Goal: Contribute content: Contribute content

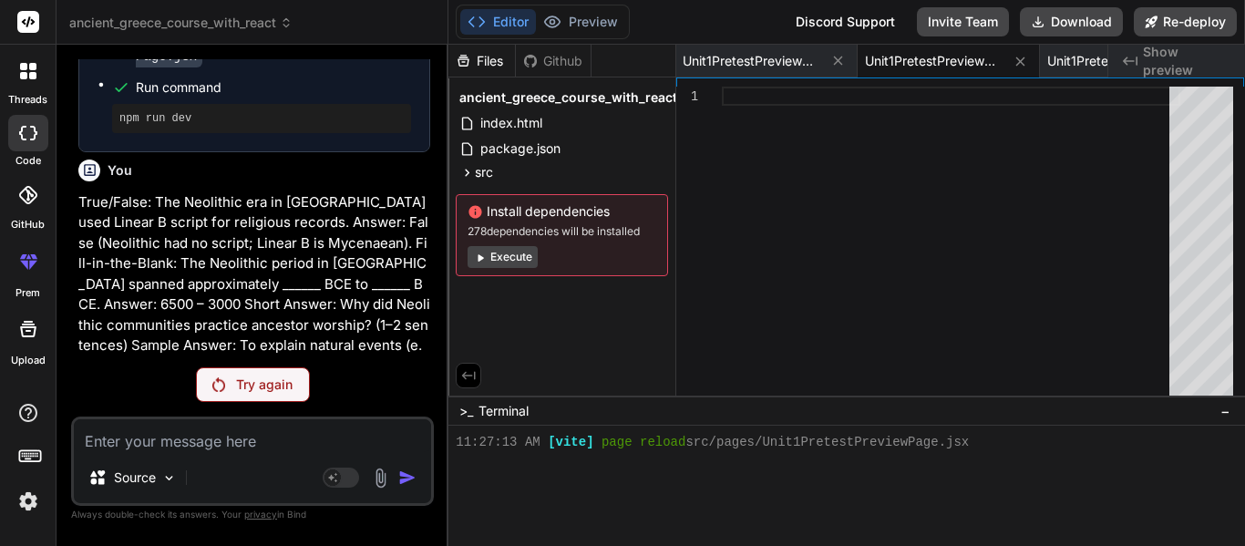
scroll to position [10099, 0]
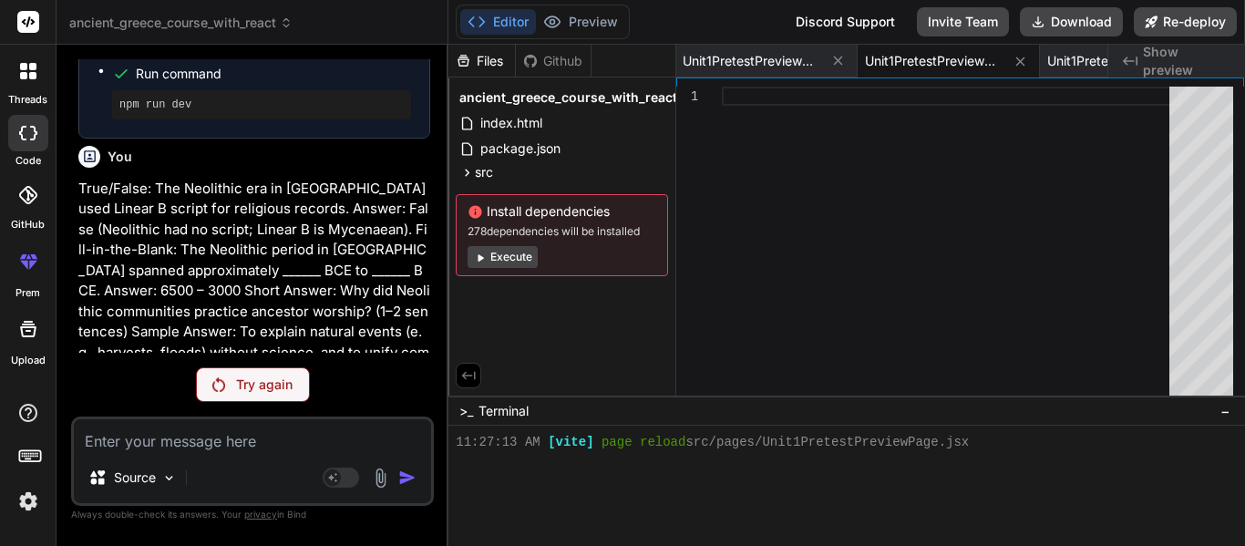
click at [253, 378] on p "Try again" at bounding box center [264, 385] width 57 height 18
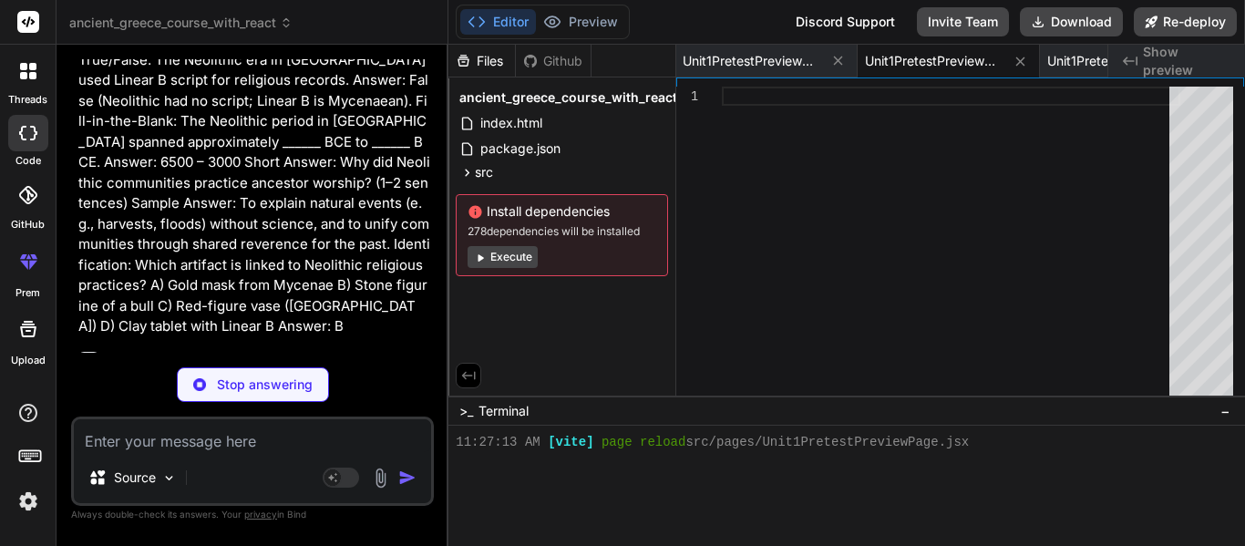
type textarea "x"
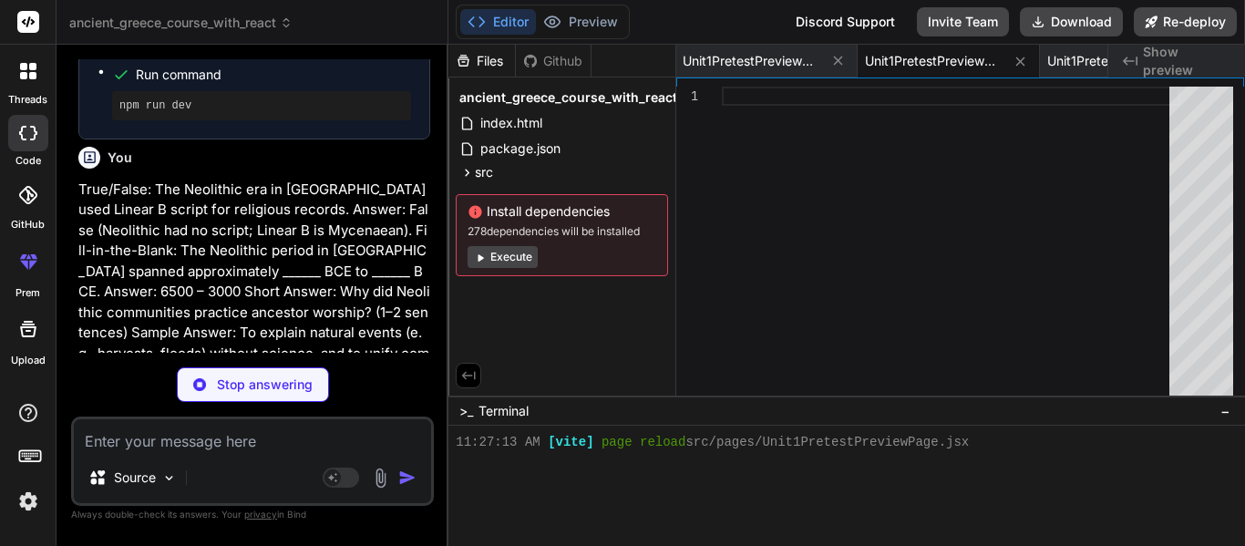
scroll to position [10086, 0]
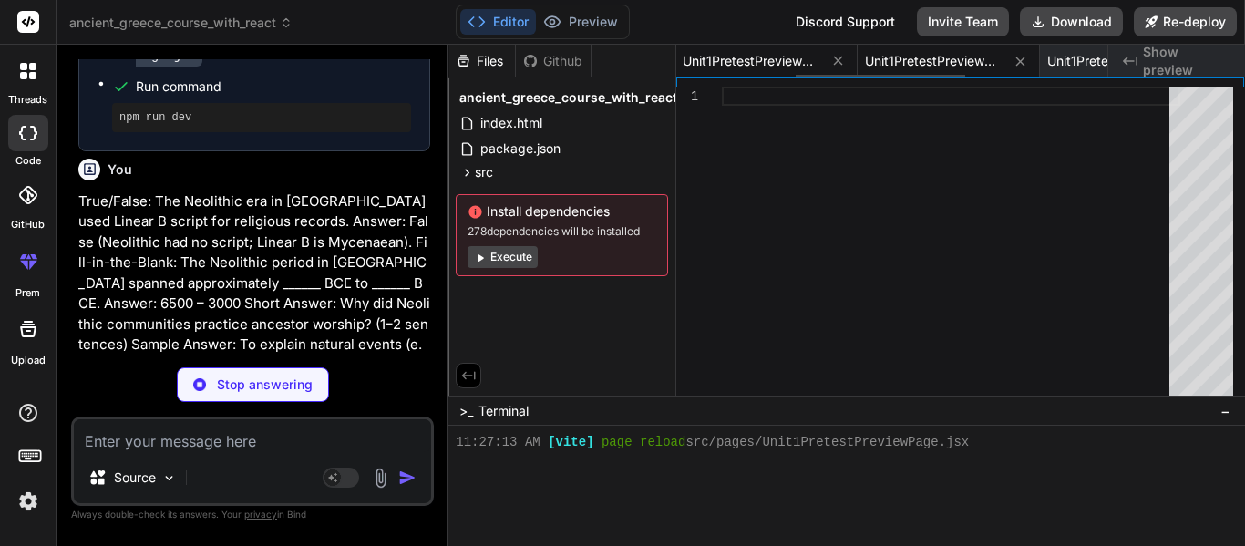
click at [749, 65] on span "Unit1PretestPreviewPage.css" at bounding box center [751, 61] width 137 height 18
type textarea "margin-bottom: 20px; padding-bottom: 10px; border-bottom: 2px solid #eee; color…"
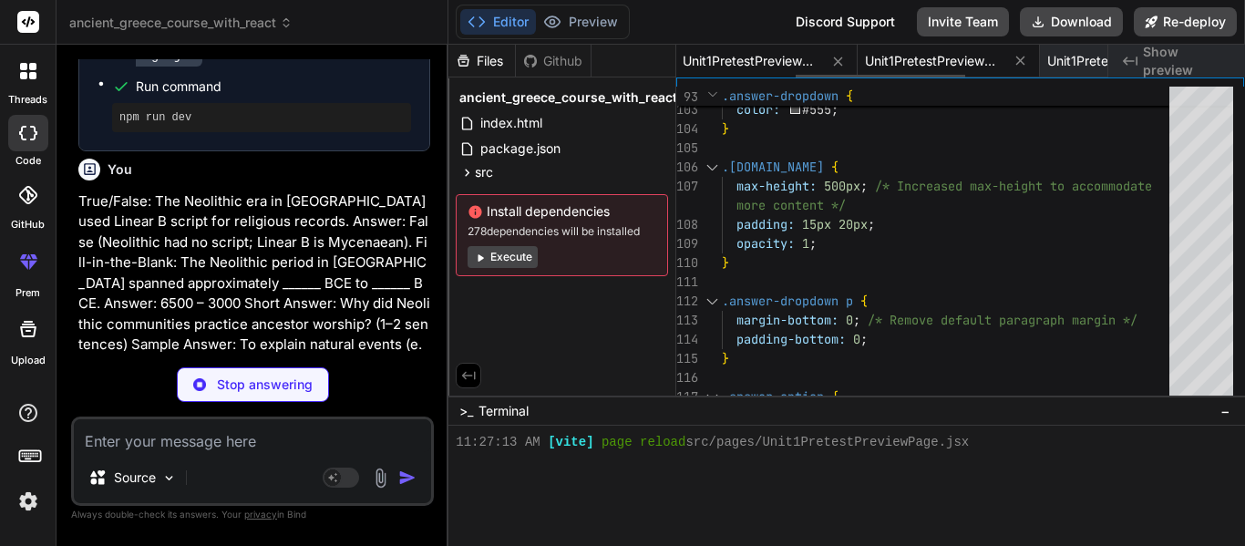
click at [905, 66] on span "Unit1PretestPreviewPage.jsx" at bounding box center [933, 61] width 137 height 18
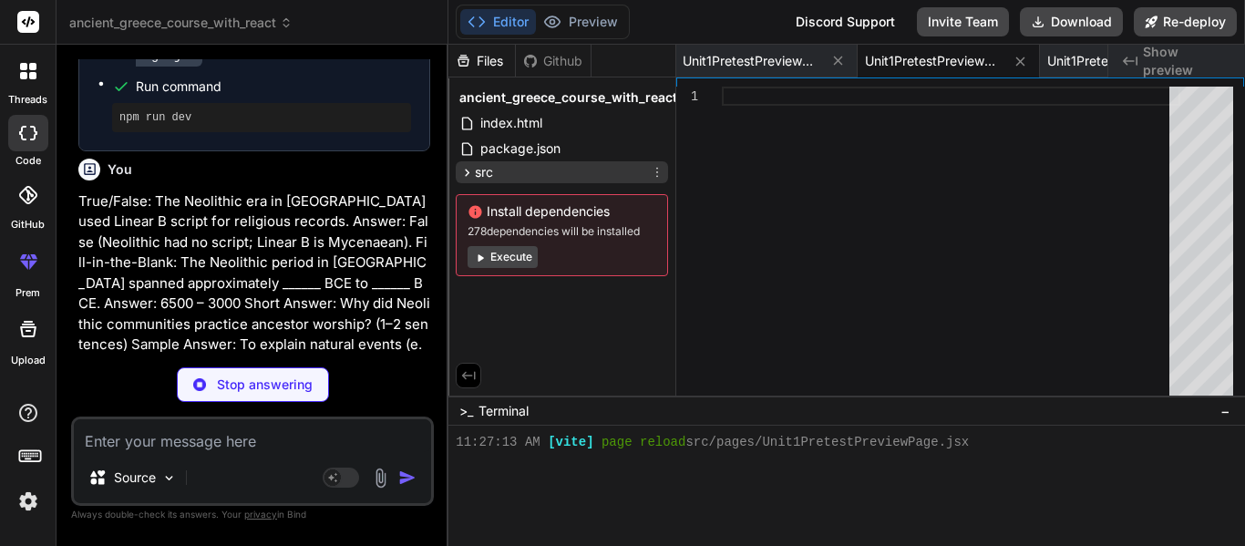
click at [585, 165] on div "src" at bounding box center [562, 172] width 212 height 22
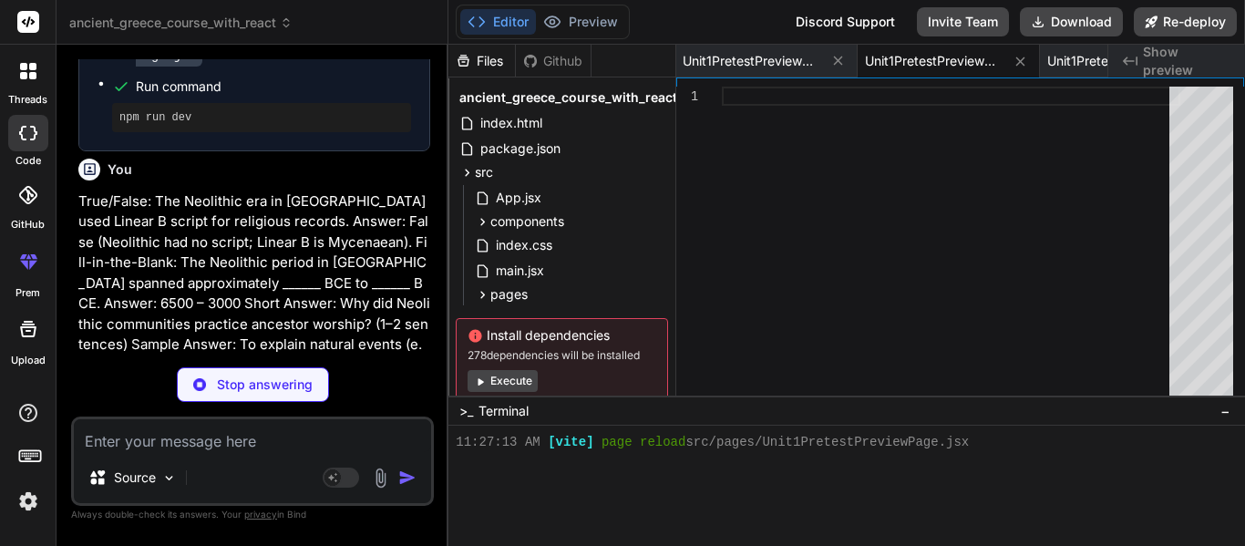
click at [1162, 52] on span "Show preview" at bounding box center [1187, 61] width 88 height 36
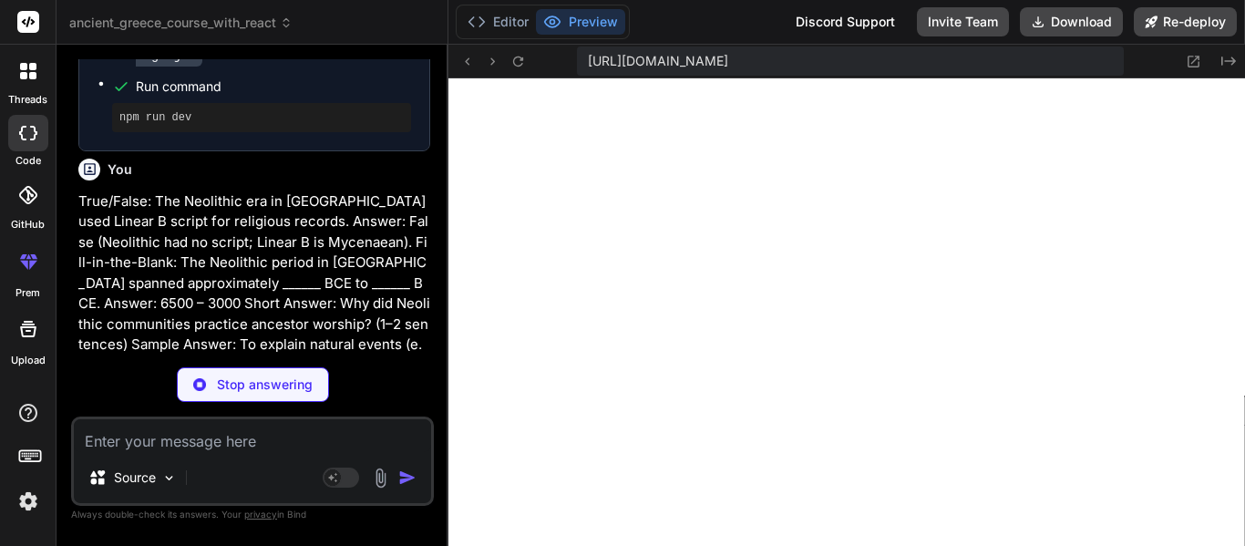
scroll to position [10409, 0]
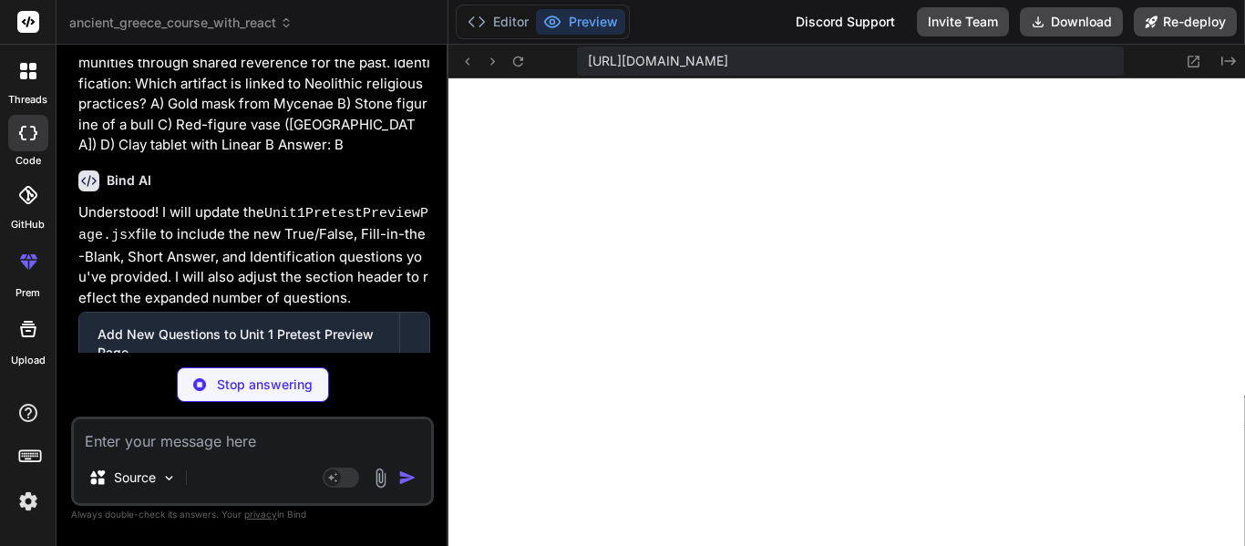
type textarea "x"
type textarea "); } export default Unit1PretestPreviewPage;"
type textarea "x"
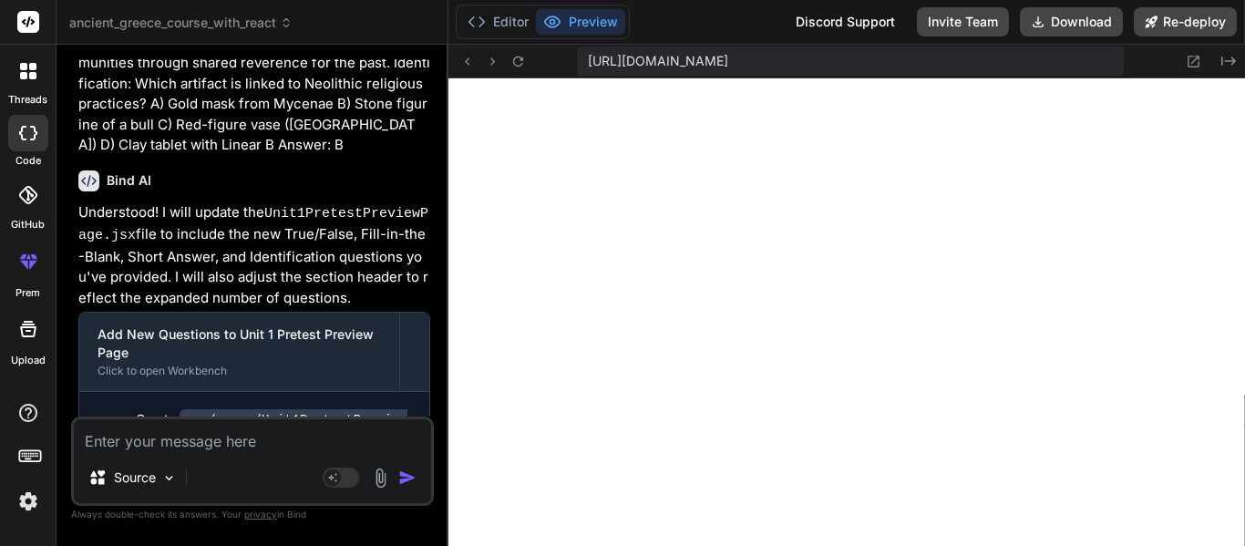
scroll to position [10412, 0]
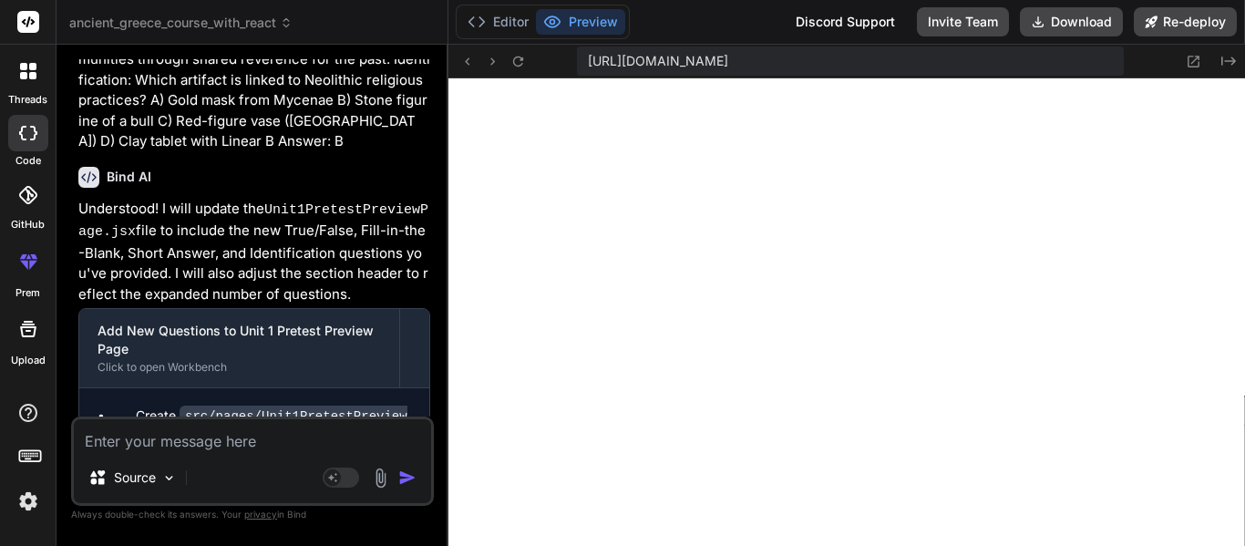
click at [279, 432] on textarea at bounding box center [252, 435] width 357 height 33
type textarea "R"
type textarea "x"
type textarea "Re"
type textarea "x"
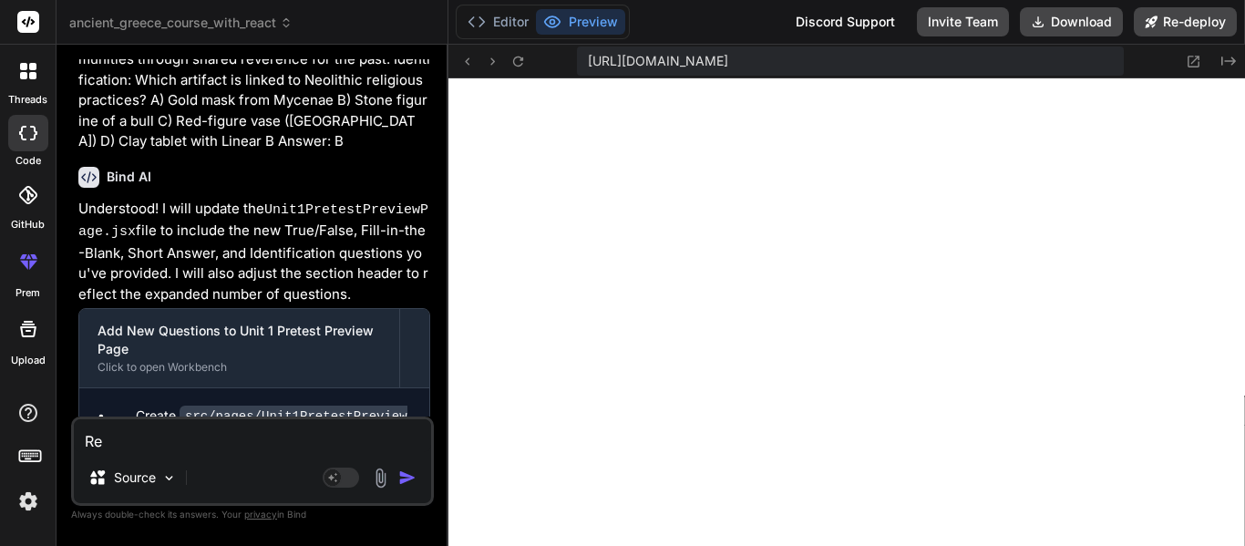
type textarea "Rem"
type textarea "x"
type textarea "Remo"
type textarea "x"
type textarea "Remov"
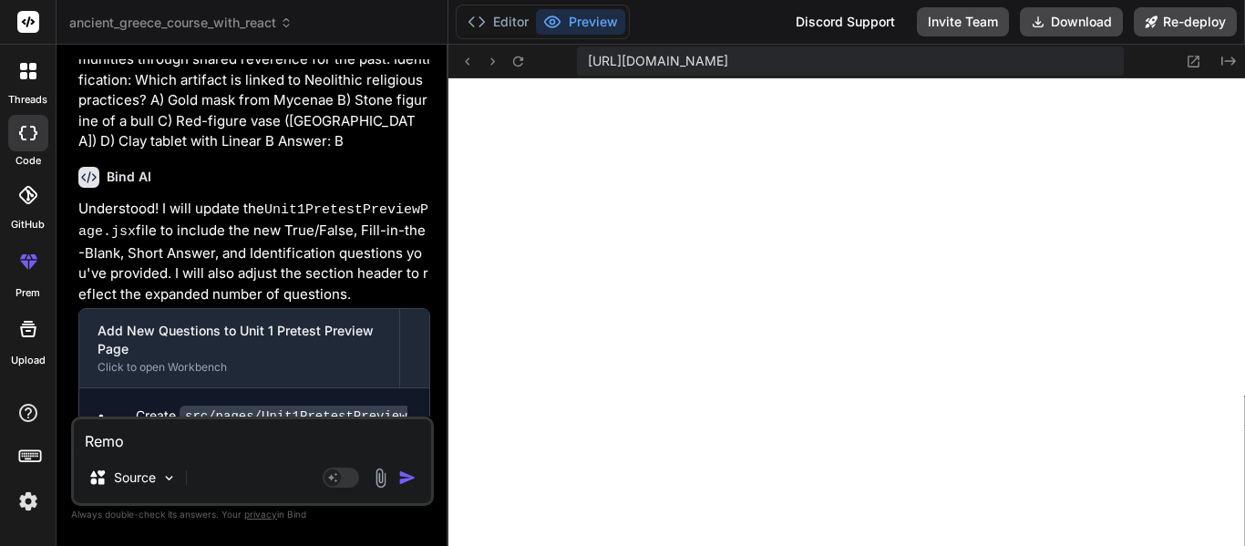
type textarea "x"
type textarea "Remove"
type textarea "x"
type textarea "Remove"
type textarea "x"
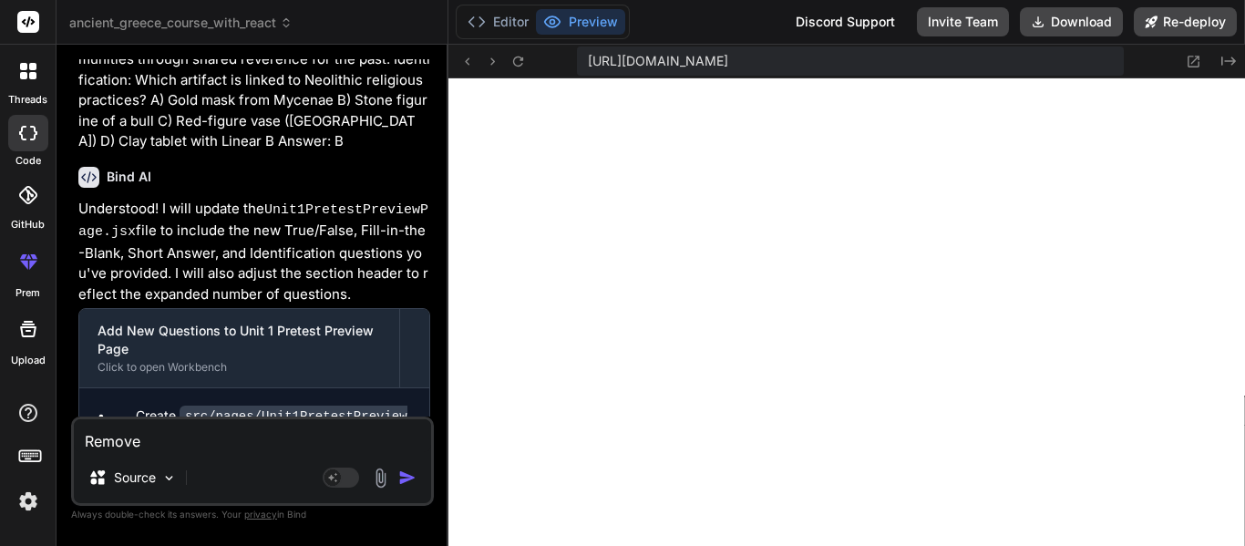
type textarea "Remove a"
type textarea "x"
type textarea "Remove al"
type textarea "x"
type textarea "Remove all"
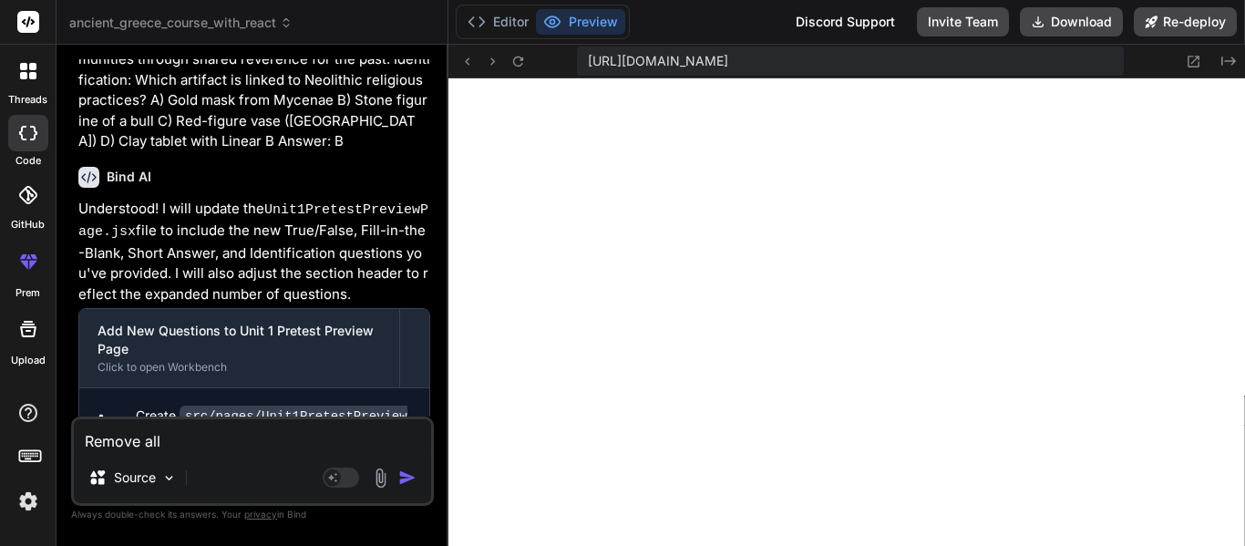
type textarea "x"
type textarea "Remove all"
type textarea "x"
type textarea "Remove all q"
type textarea "x"
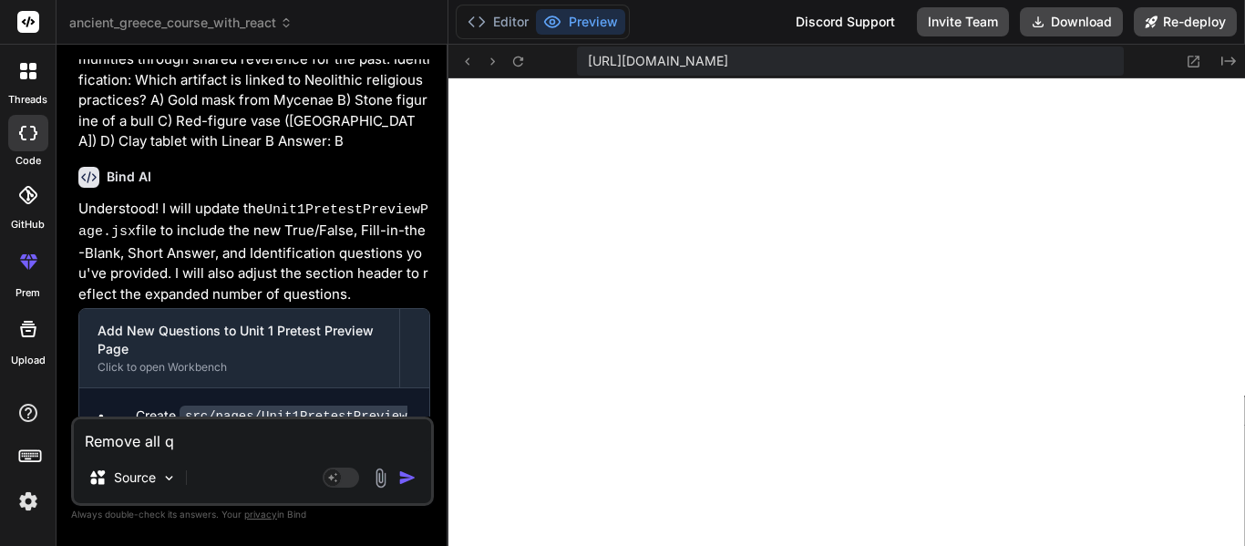
type textarea "Remove all qu"
type textarea "x"
type textarea "Remove all que"
type textarea "x"
type textarea "Remove all ques"
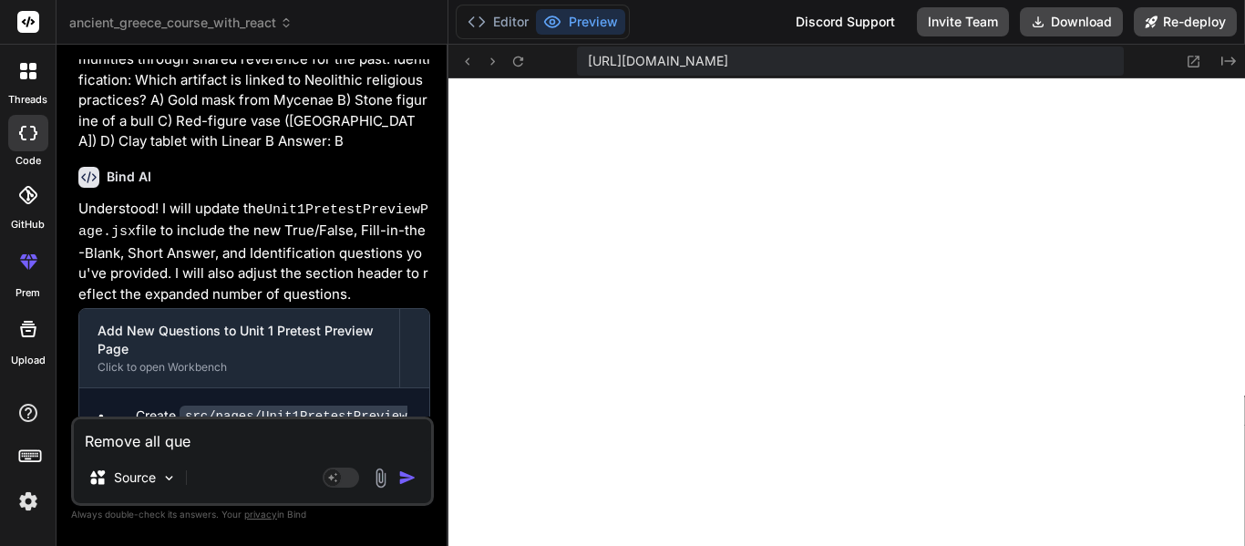
type textarea "x"
type textarea "Remove all quest"
type textarea "x"
type textarea "Remove all questi"
type textarea "x"
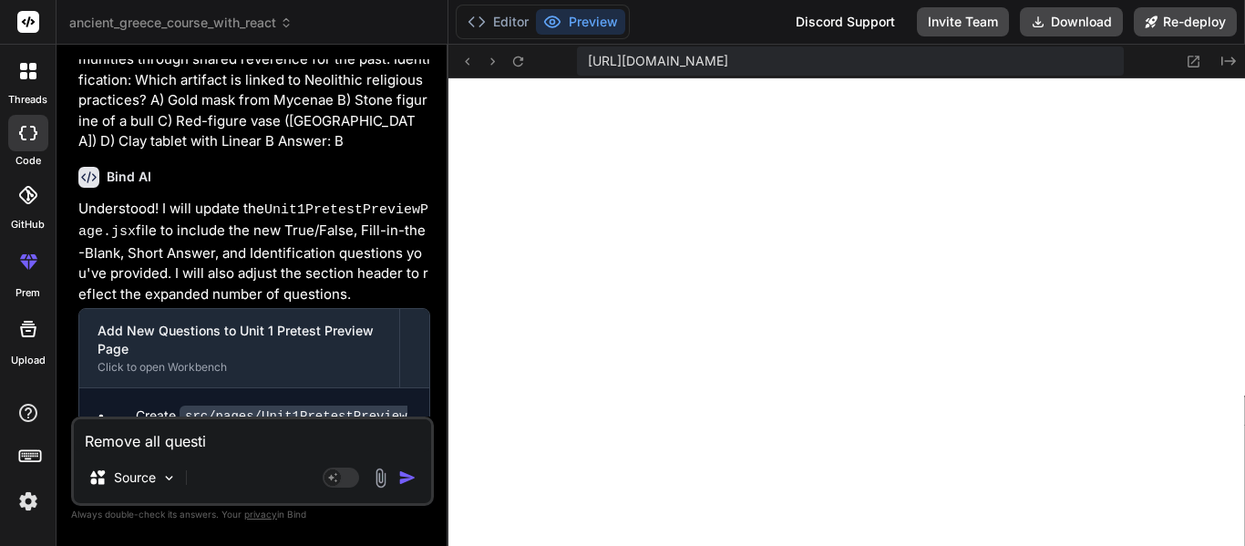
type textarea "Remove all questio"
type textarea "x"
type textarea "Remove all question"
type textarea "x"
type textarea "Remove all questions"
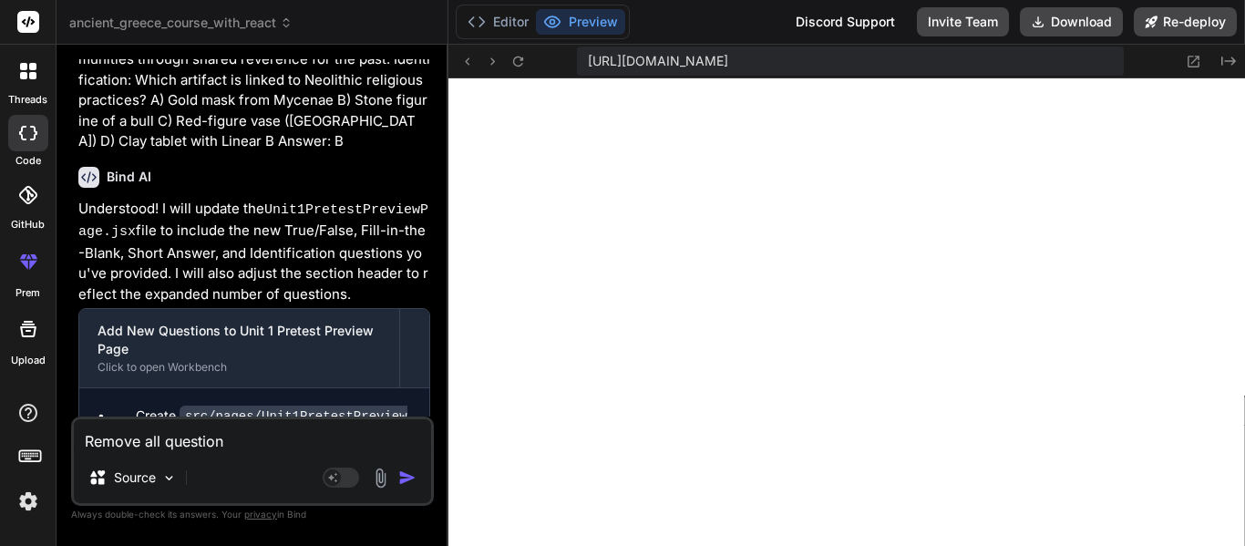
type textarea "x"
type textarea "Remove all questions"
type textarea "x"
type textarea "Remove all questions f"
type textarea "x"
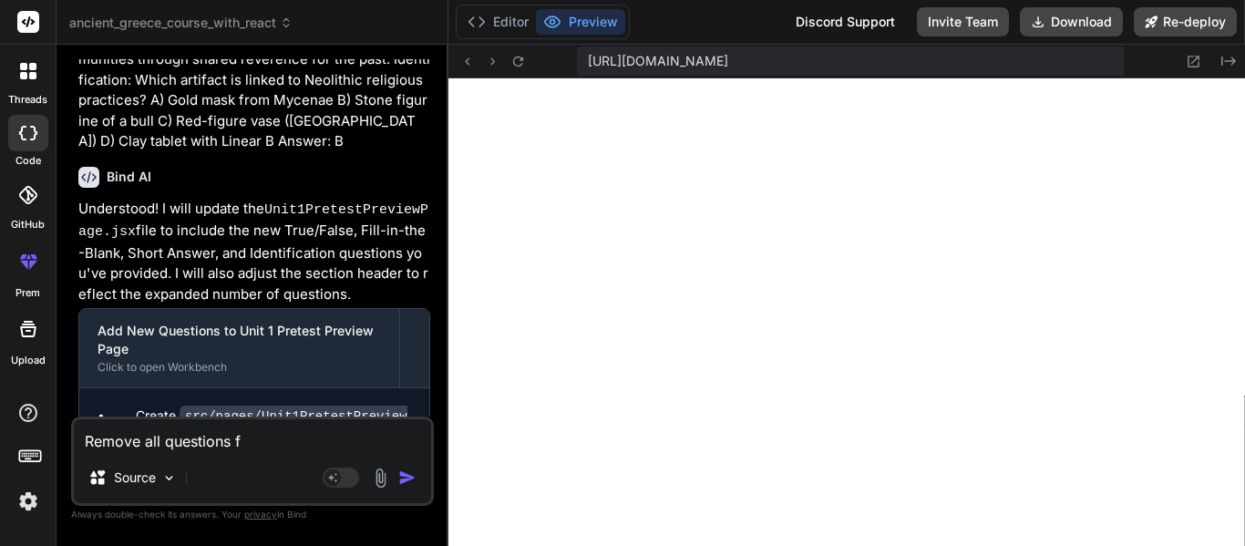
type textarea "Remove all questions fr"
type textarea "x"
type textarea "Remove all questions fro"
type textarea "x"
type textarea "Remove all questions from"
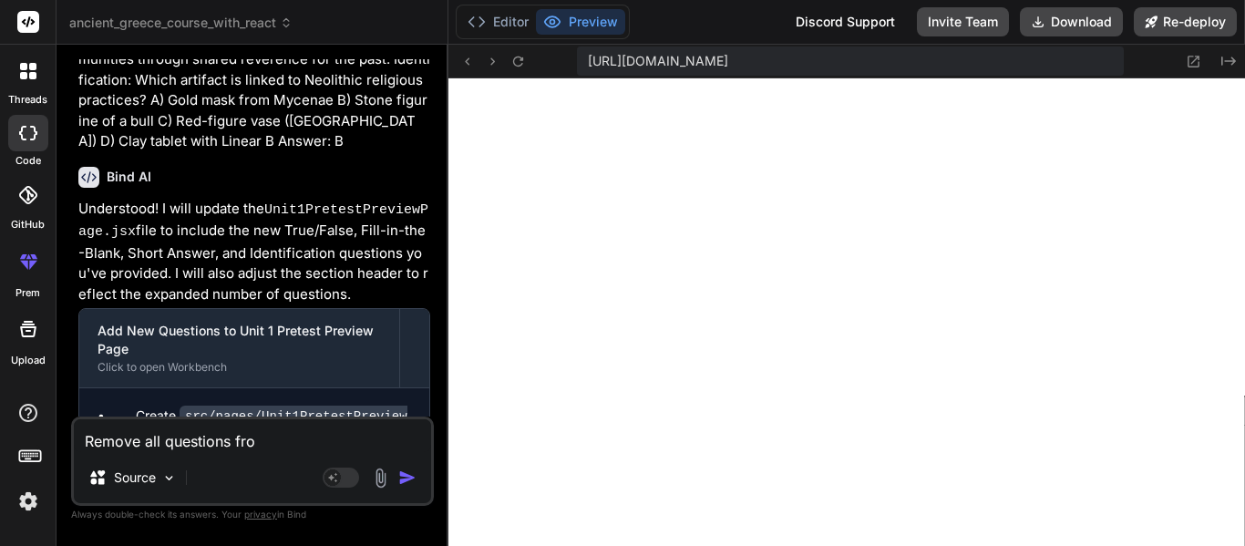
type textarea "x"
type textarea "Remove all questions from"
type textarea "x"
type textarea "Remove all questions from s"
type textarea "x"
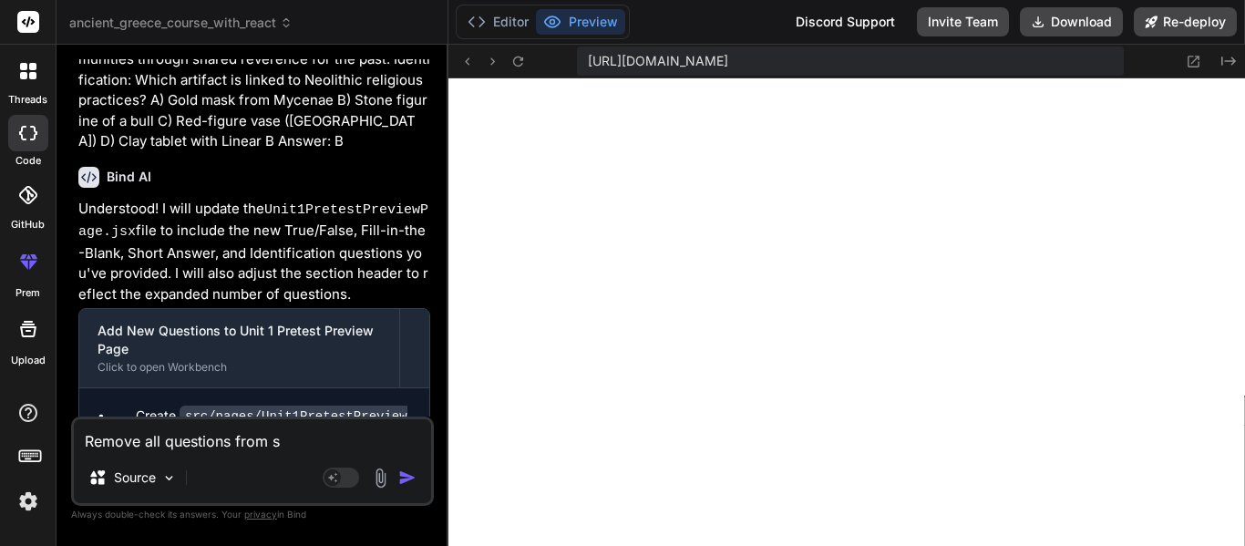
type textarea "Remove all questions from se"
type textarea "x"
type textarea "Remove all questions from sec"
type textarea "x"
type textarea "Remove all questions from sect"
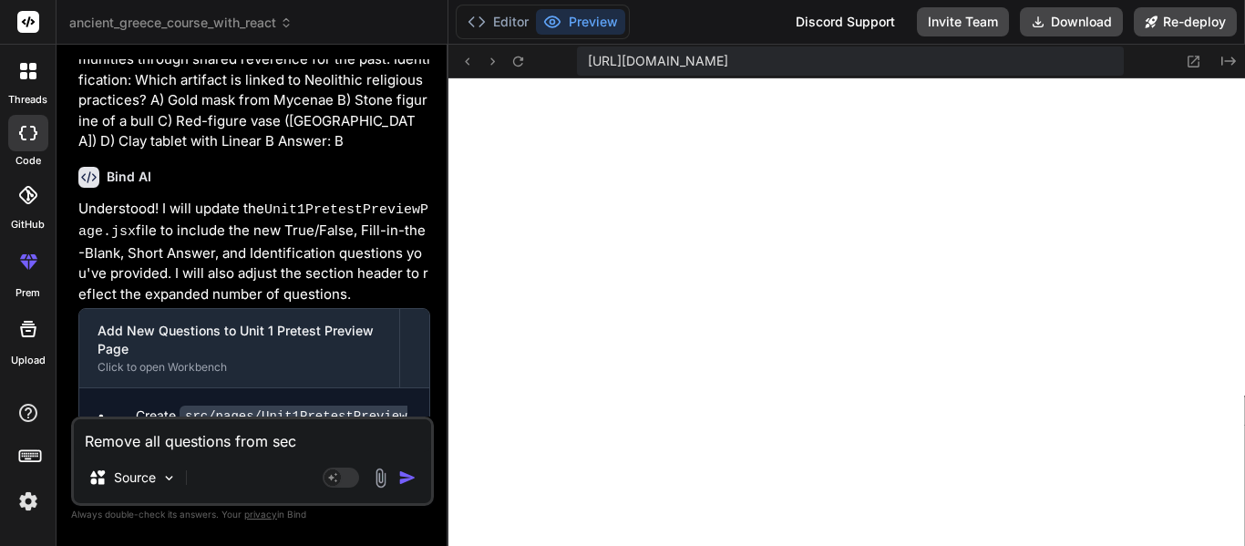
type textarea "x"
type textarea "Remove all questions from secti"
type textarea "x"
type textarea "Remove all questions from sectio"
type textarea "x"
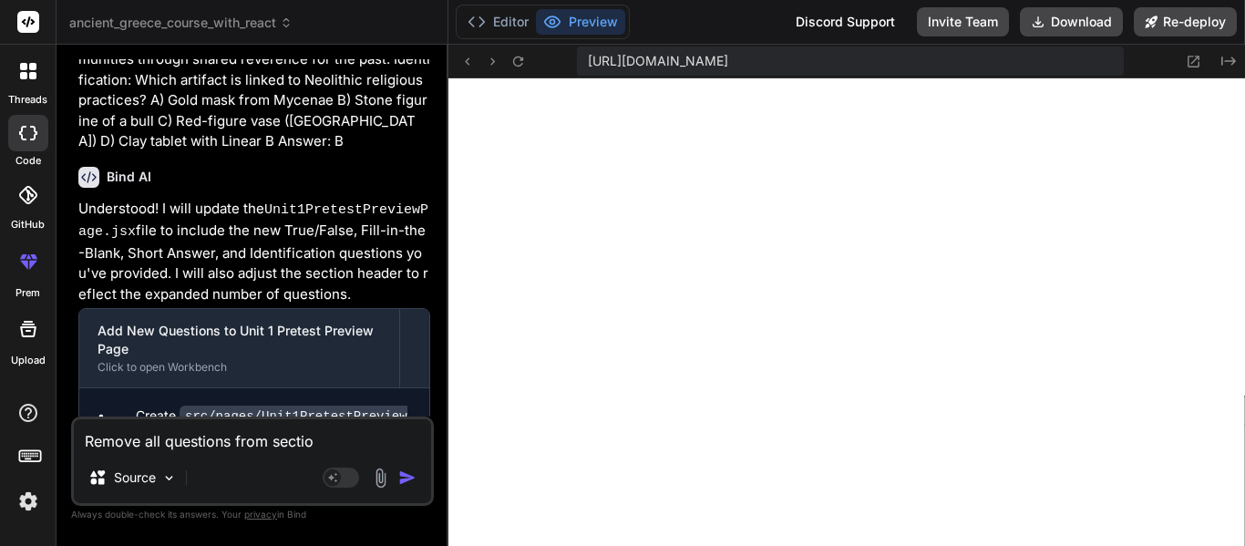
type textarea "Remove all questions from section"
type textarea "x"
type textarea "Remove all questions from section"
type textarea "x"
type textarea "Remove all questions from section 1"
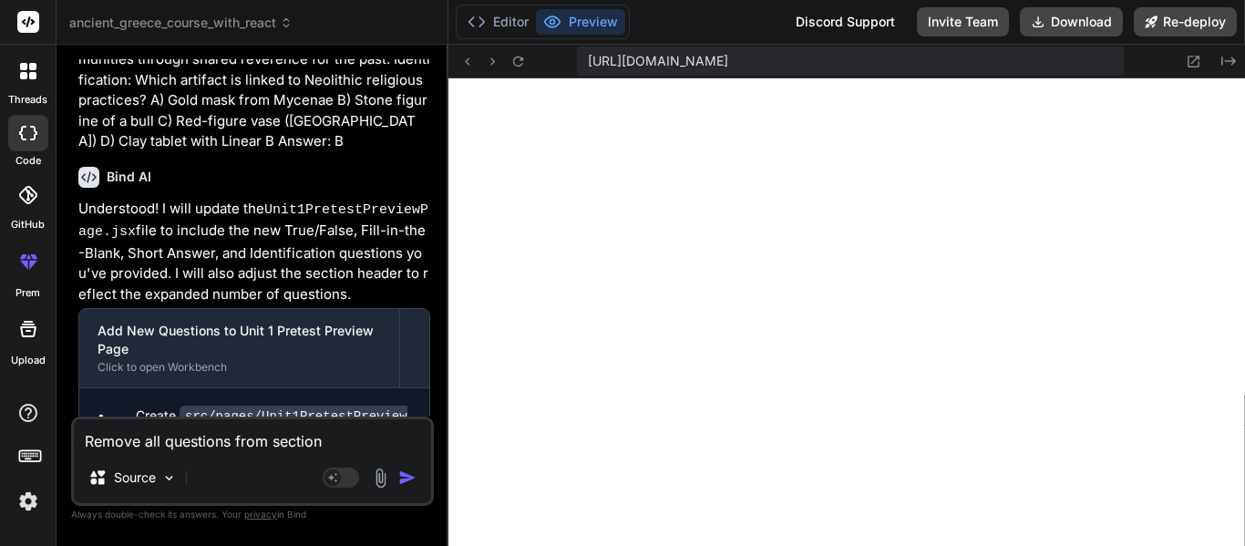
type textarea "x"
type textarea "Remove all questions from section 1"
type textarea "x"
type textarea "Remove all questions from section 1 e"
type textarea "x"
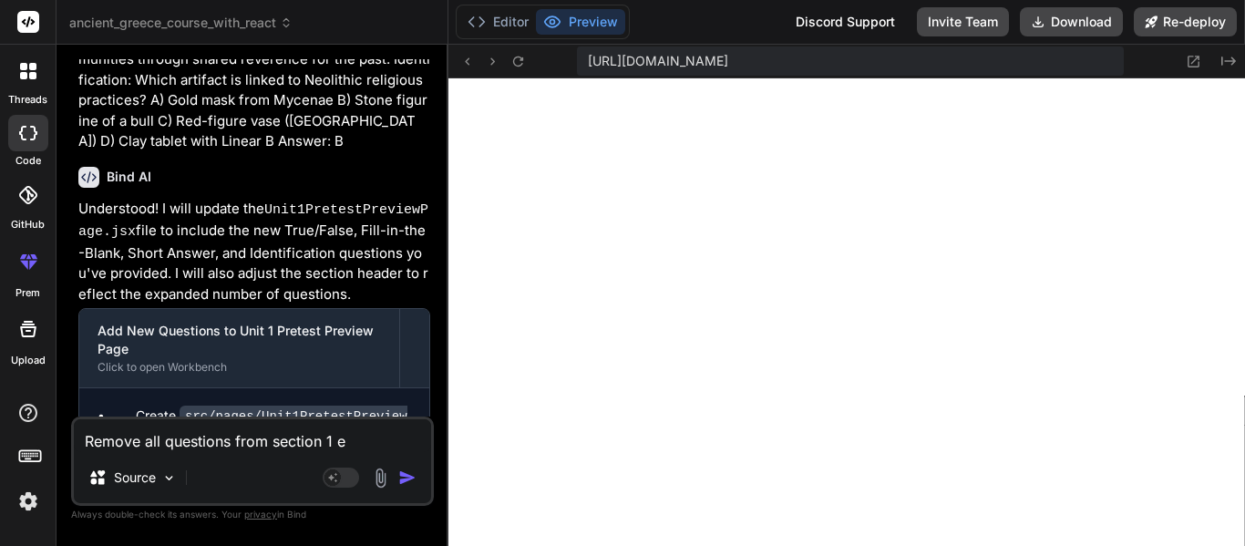
type textarea "Remove all questions from section 1 ex"
type textarea "x"
type textarea "Remove all questions from section 1 exc"
type textarea "x"
type textarea "Remove all questions from section 1 exce"
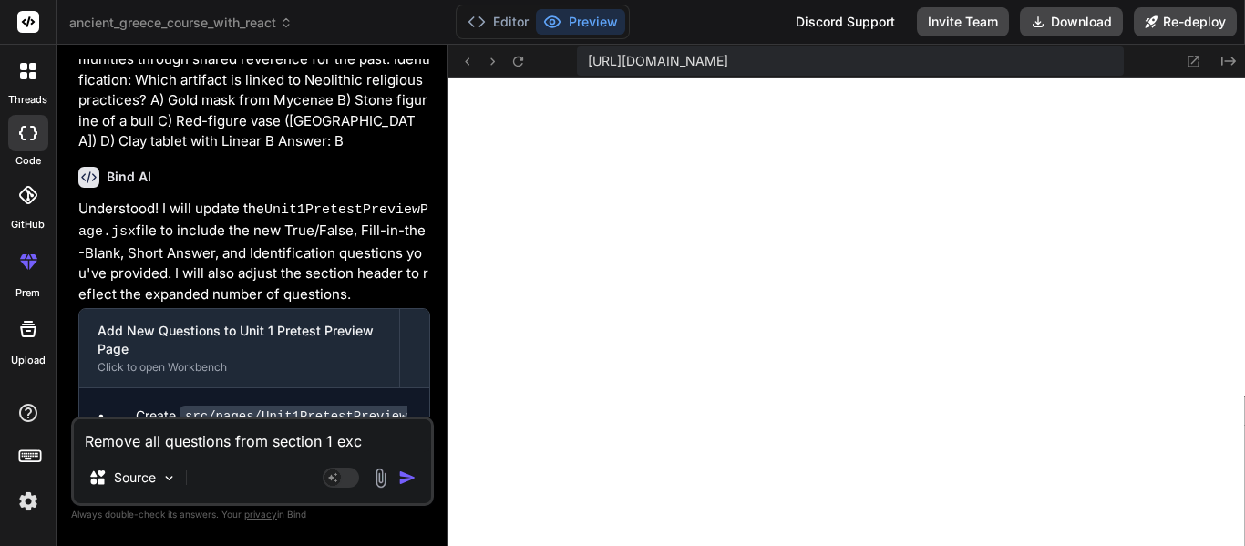
type textarea "x"
type textarea "Remove all questions from section 1 excep"
type textarea "x"
type textarea "Remove all questions from section 1 except"
type textarea "x"
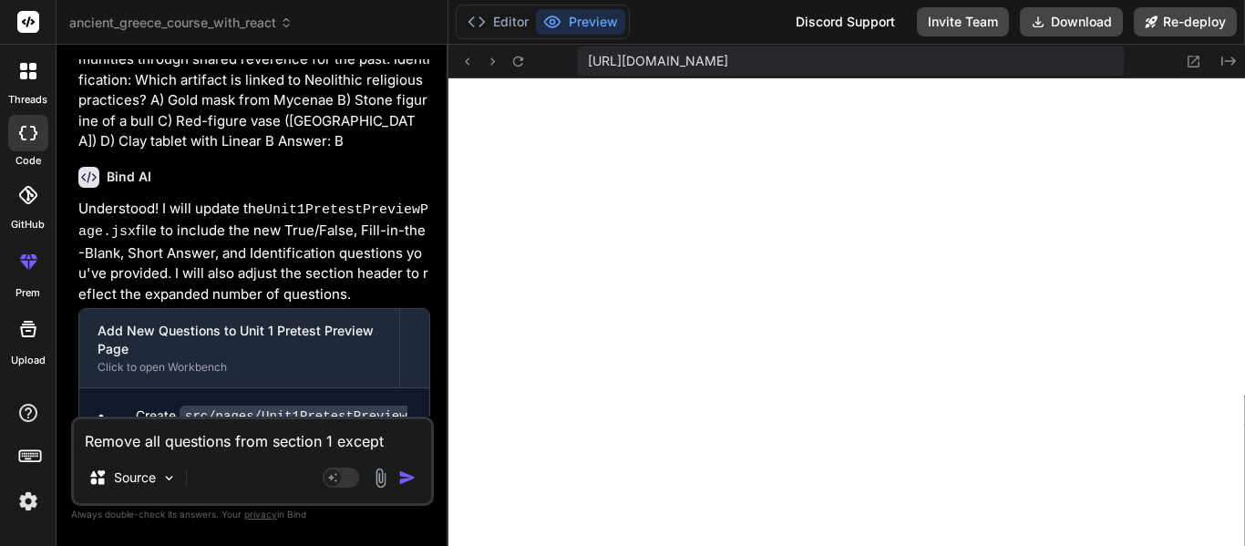
type textarea "Remove all questions from section 1 except"
type textarea "x"
type textarea "Remove all questions from section 1 except t"
type textarea "x"
type textarea "Remove all questions from section 1 except th"
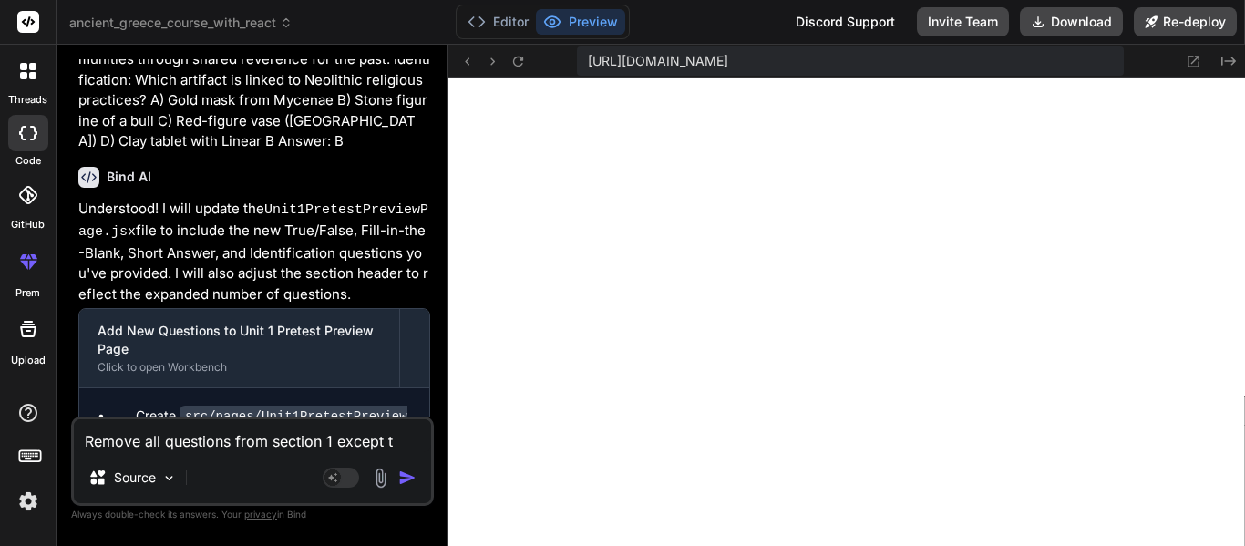
type textarea "x"
type textarea "Remove all questions from section 1 except the"
type textarea "x"
type textarea "Remove all questions from section 1 except the"
type textarea "x"
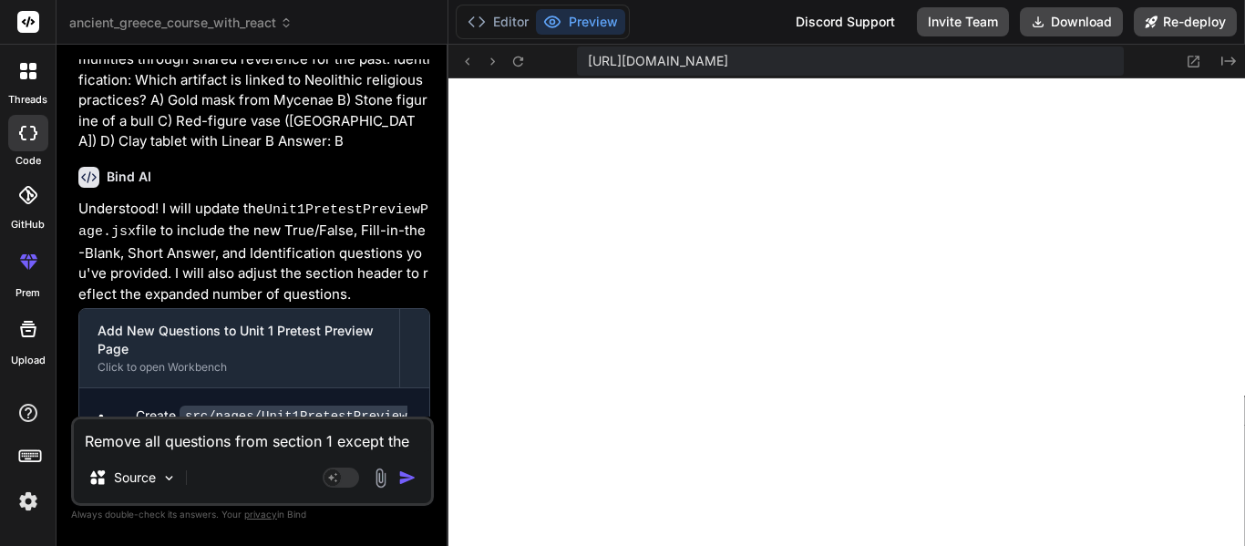
type textarea "Remove all questions from section 1 except the f"
type textarea "x"
type textarea "Remove all questions from section 1 except the fi"
type textarea "x"
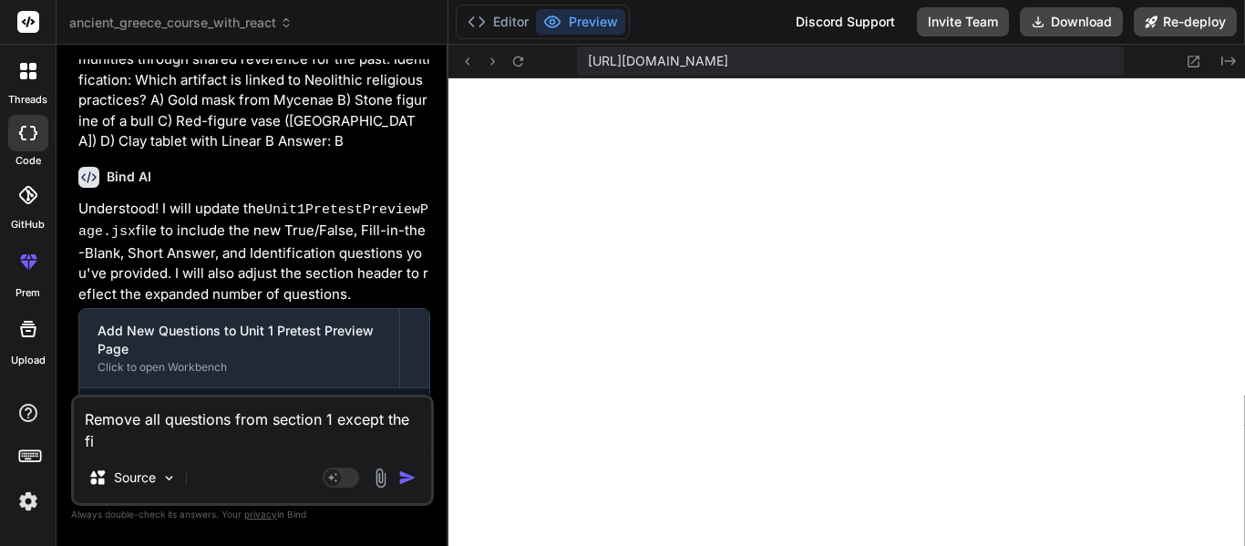
type textarea "Remove all questions from section 1 except the fir"
type textarea "x"
type textarea "Remove all questions from section 1 except the firs"
type textarea "x"
type textarea "Remove all questions from section 1 except the first"
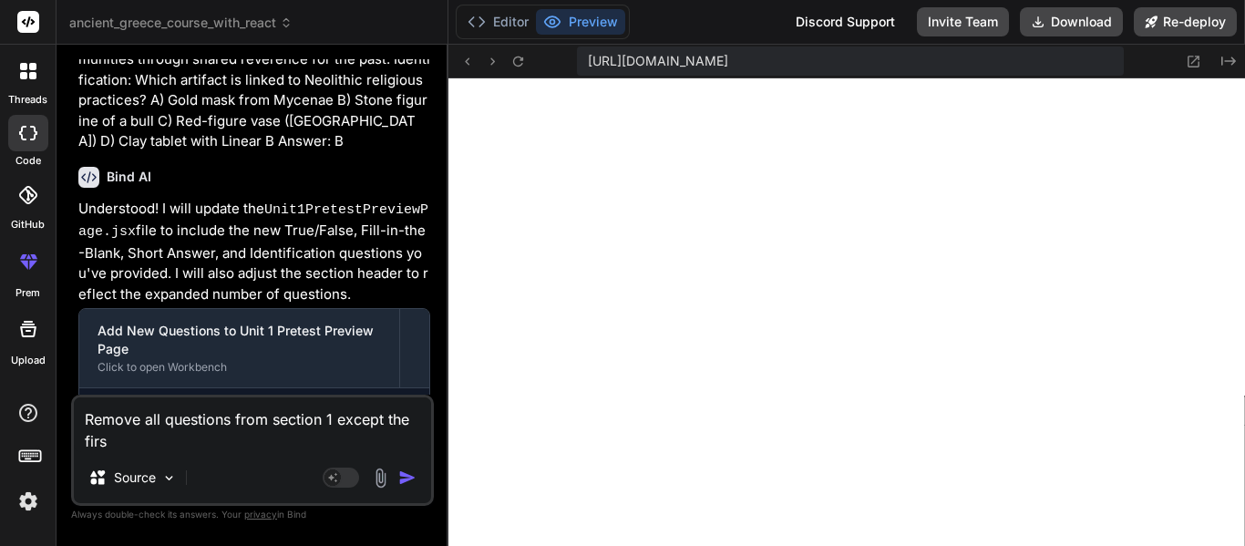
type textarea "x"
type textarea "Remove all questions from section 1 except the first"
type textarea "x"
type textarea "Remove all questions from section 1 except the first q"
type textarea "x"
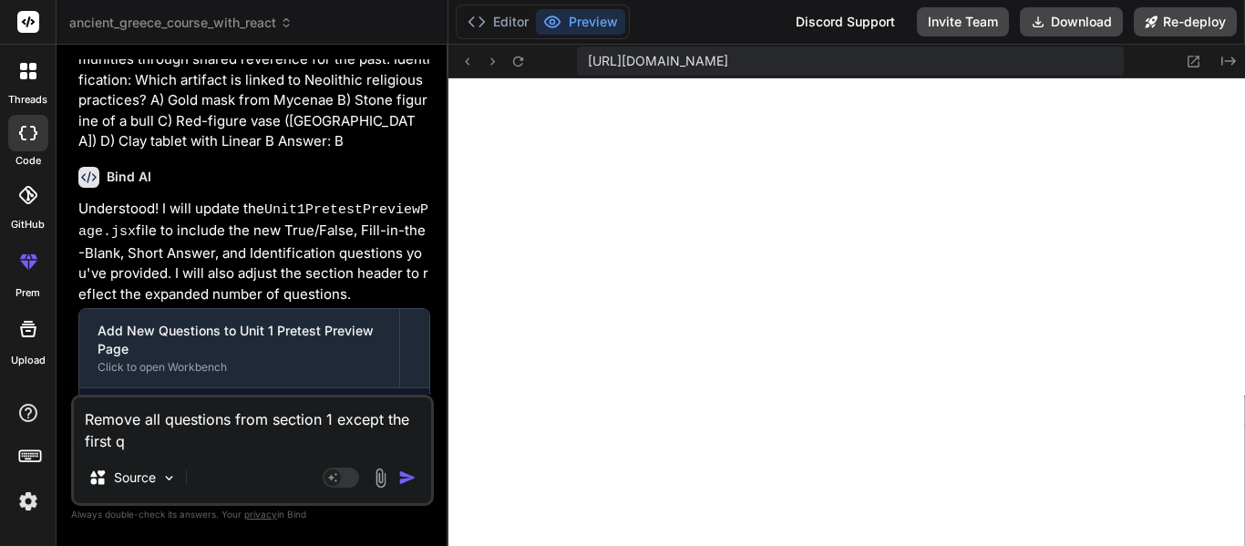
type textarea "Remove all questions from section 1 except the first qu"
type textarea "x"
type textarea "Remove all questions from section 1 except the first que"
type textarea "x"
type textarea "Remove all questions from section 1 except the first ques"
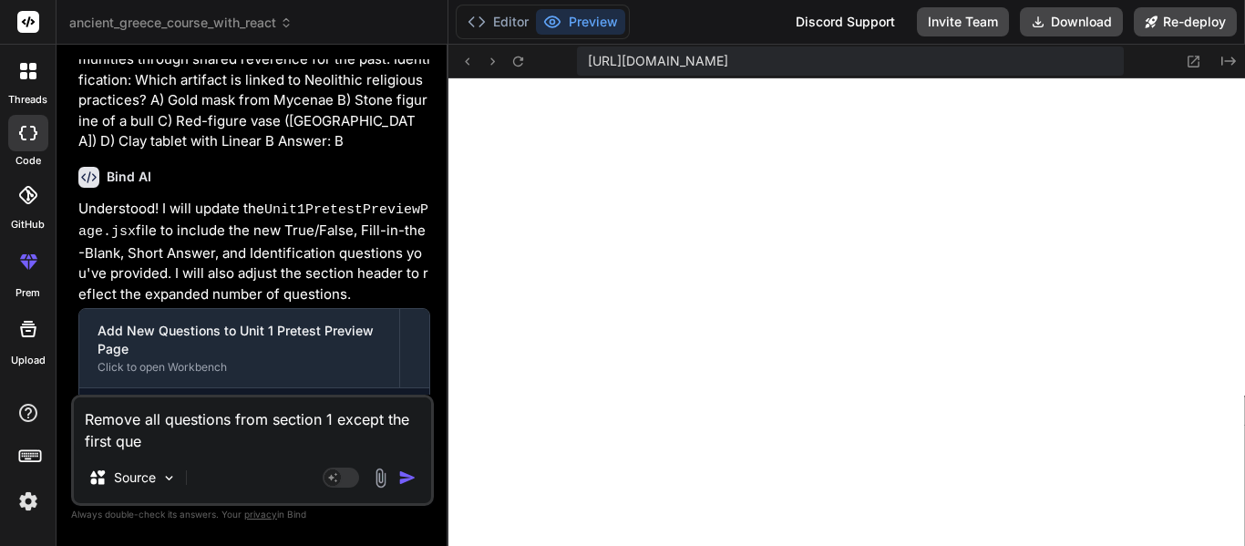
type textarea "x"
type textarea "Remove all questions from section 1 except the first quest"
type textarea "x"
type textarea "Remove all questions from section 1 except the first questi"
type textarea "x"
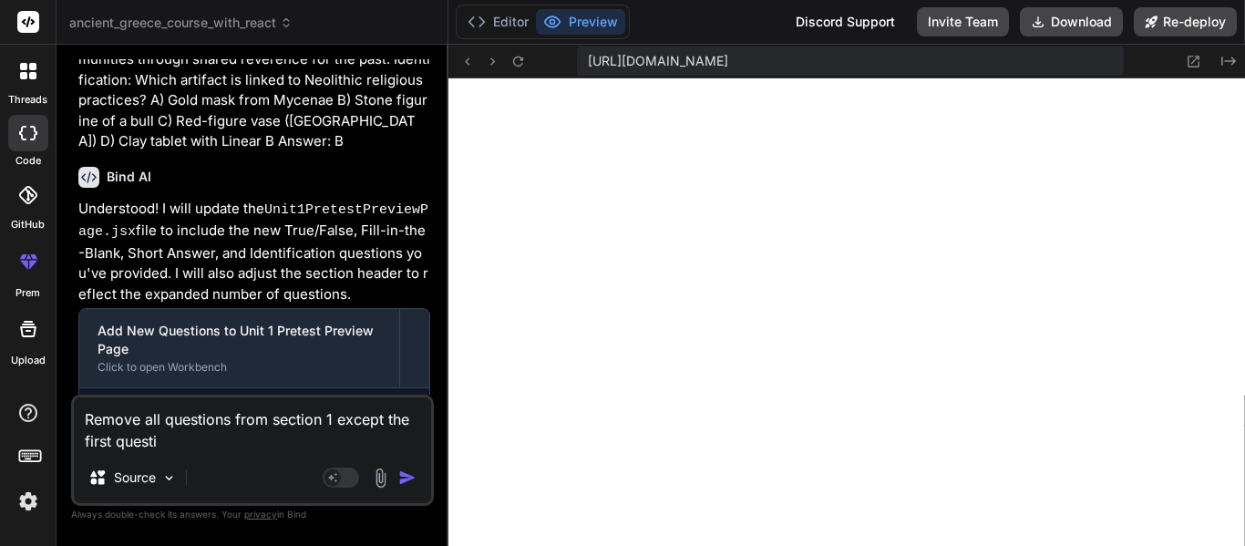
type textarea "Remove all questions from section 1 except the first questio"
type textarea "x"
type textarea "Remove all questions from section 1 except the first question"
type textarea "x"
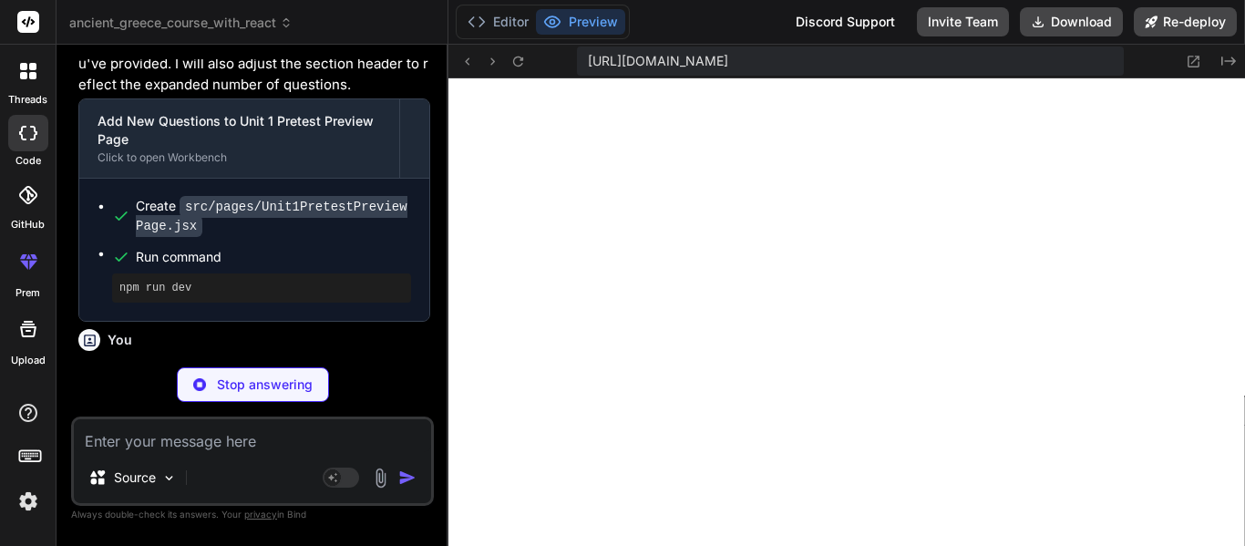
scroll to position [10848, 0]
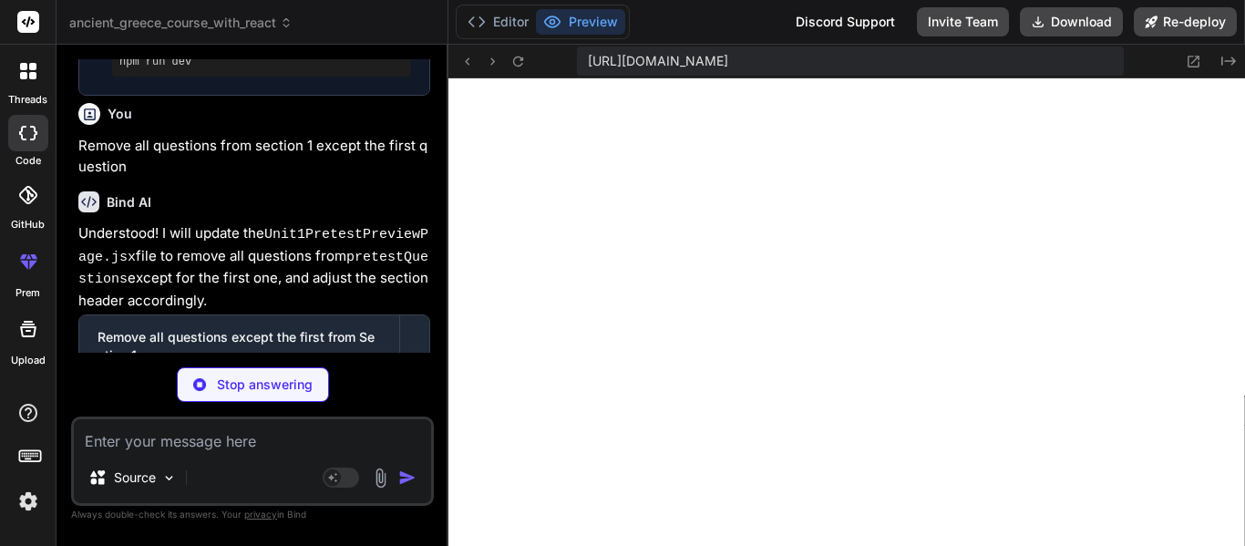
type textarea "x"
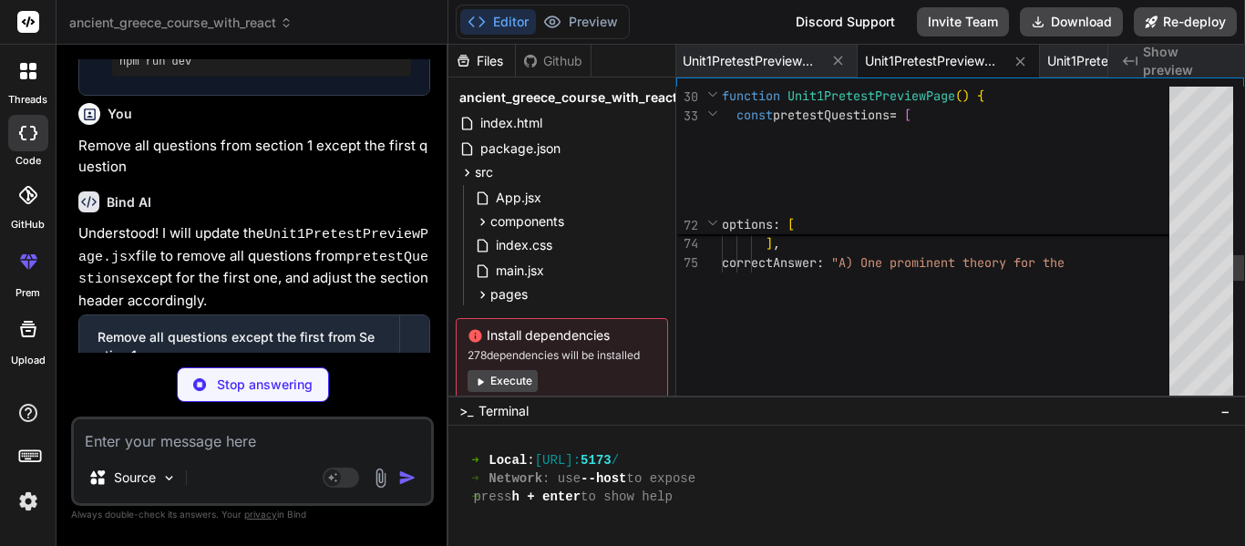
type textarea "x"
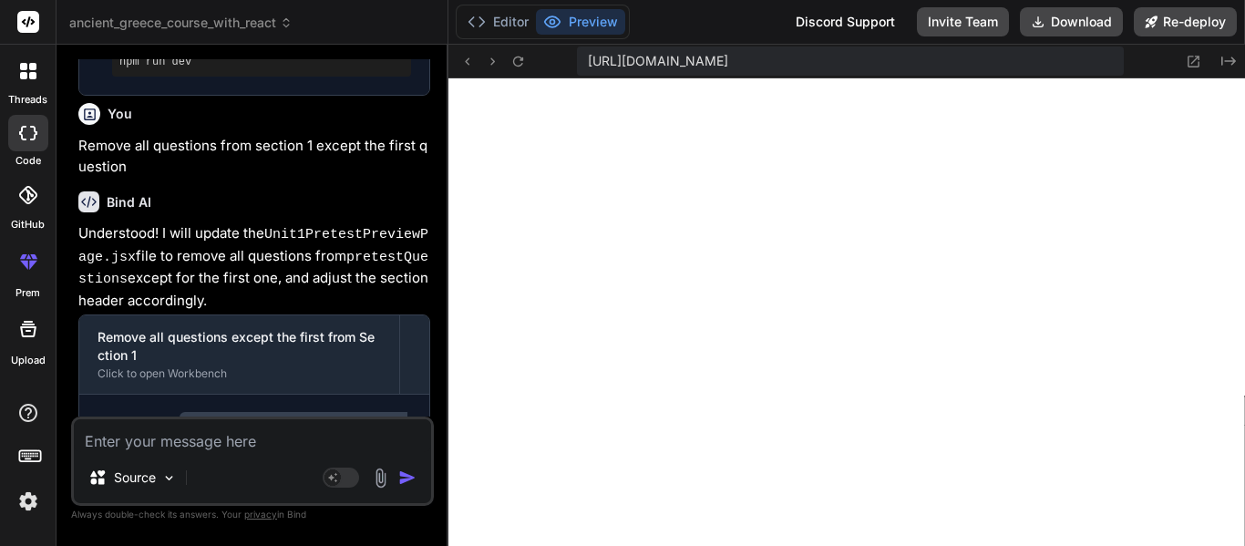
scroll to position [10852, 0]
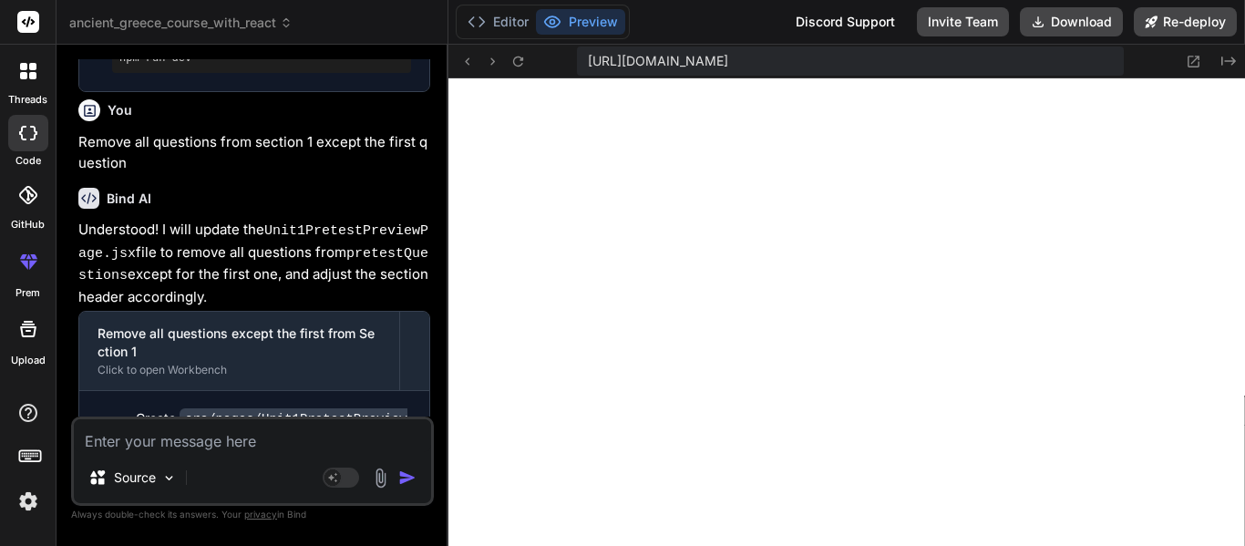
click at [137, 446] on textarea at bounding box center [252, 435] width 357 height 33
type textarea "M"
type textarea "x"
type textarea "Ma"
type textarea "x"
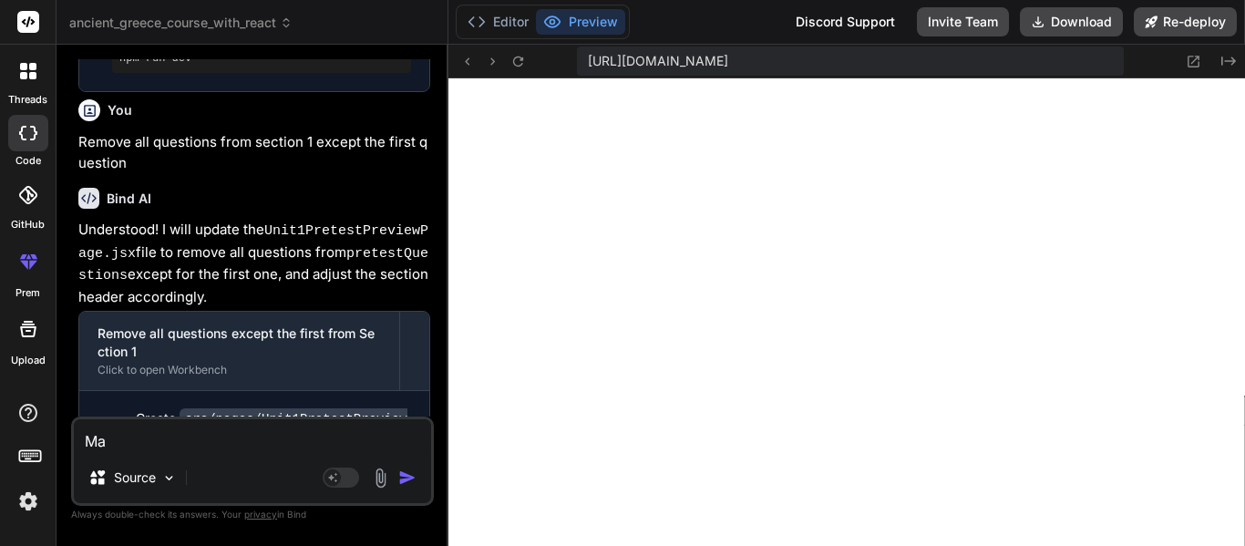
type textarea "Mak"
type textarea "x"
type textarea "Make"
type textarea "x"
type textarea "Make"
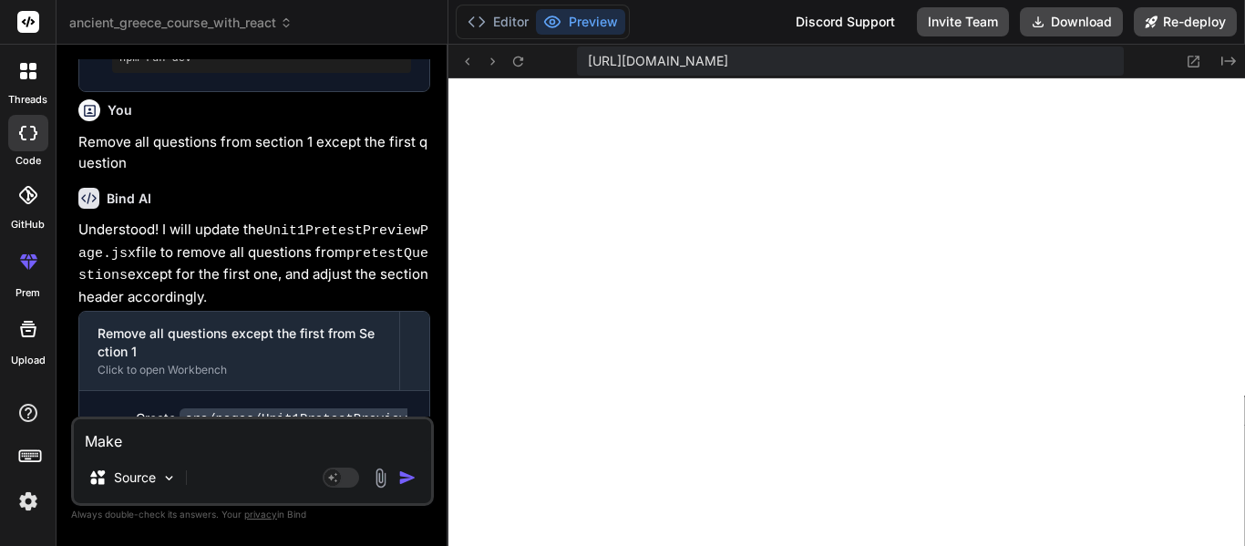
type textarea "x"
type textarea "Make i"
type textarea "x"
type textarea "Make it"
type textarea "x"
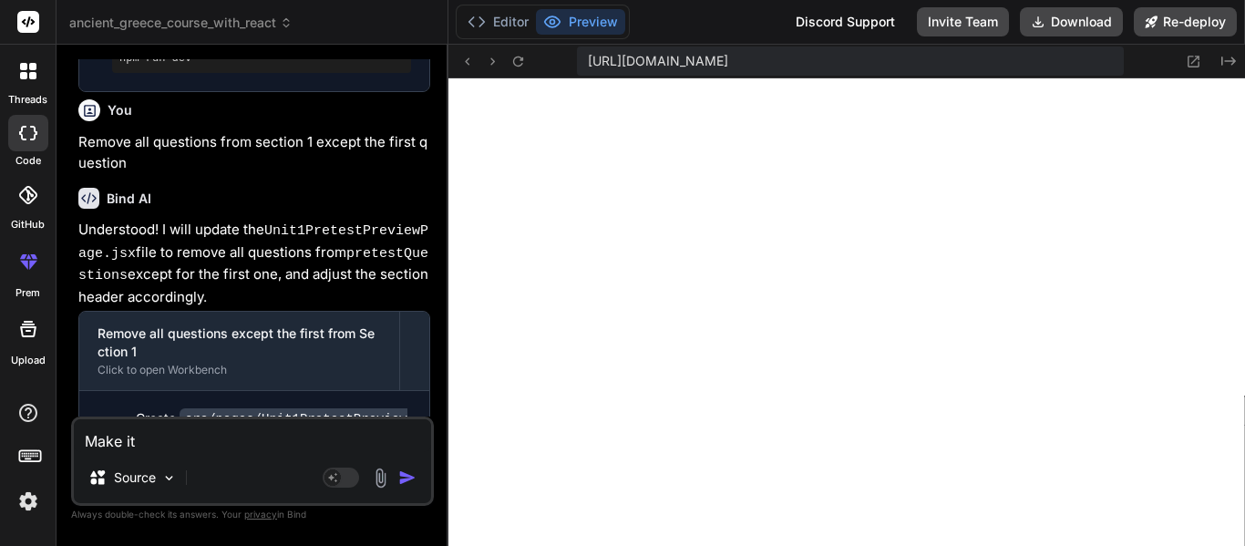
type textarea "Make it"
type textarea "x"
type textarea "Make it s"
type textarea "x"
type textarea "Make it so"
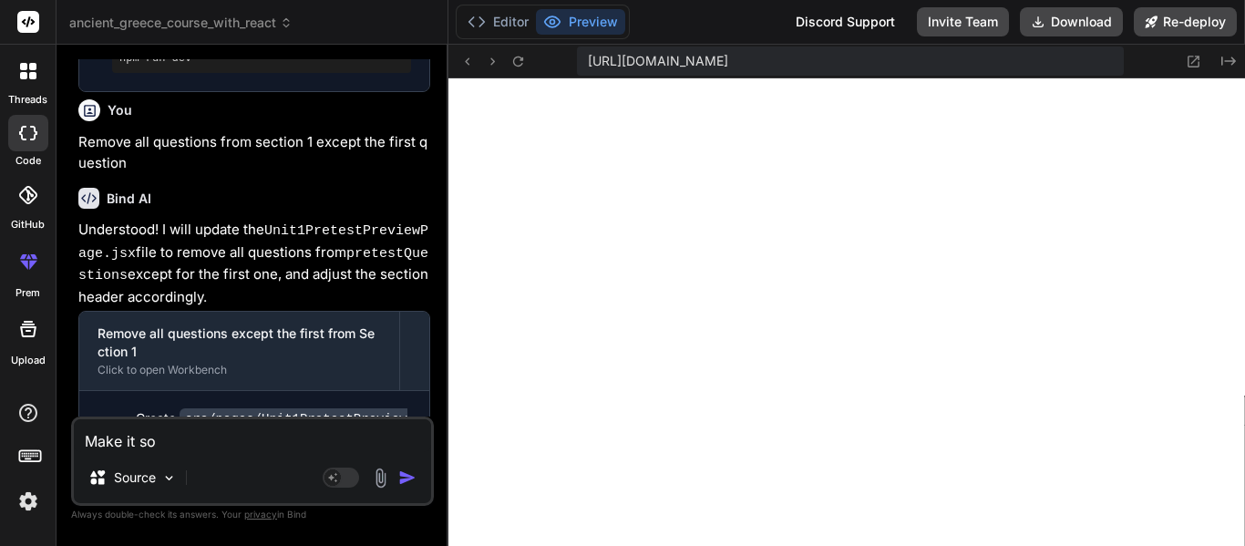
type textarea "x"
type textarea "Make it so"
type textarea "x"
type textarea "Make it so i"
type textarea "x"
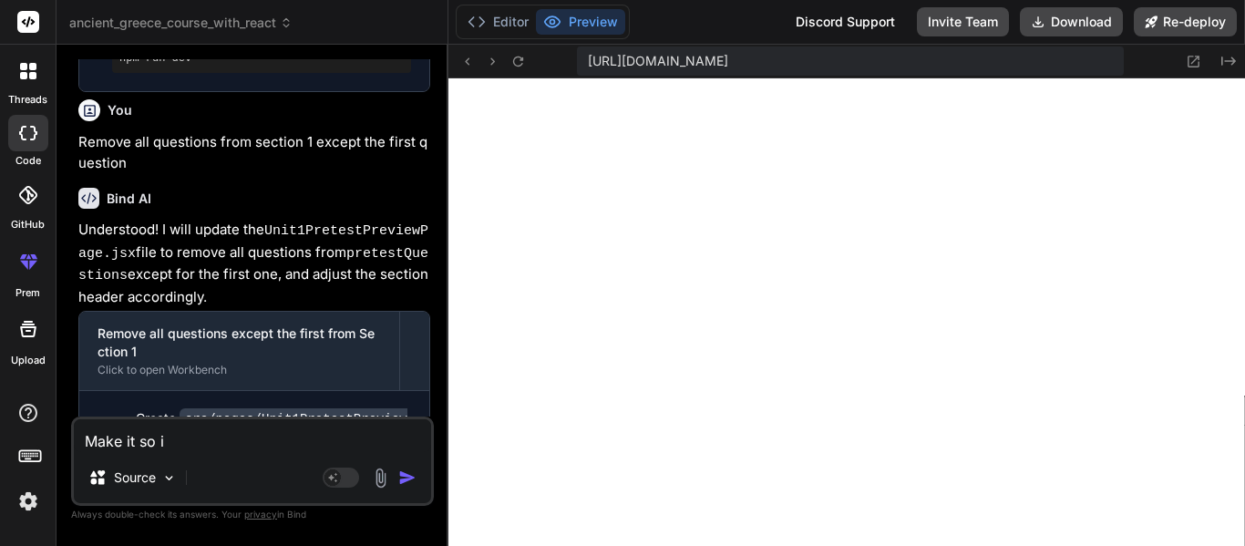
type textarea "Make it so it"
type textarea "x"
type textarea "Make it so it"
type textarea "x"
type textarea "Make it so it s"
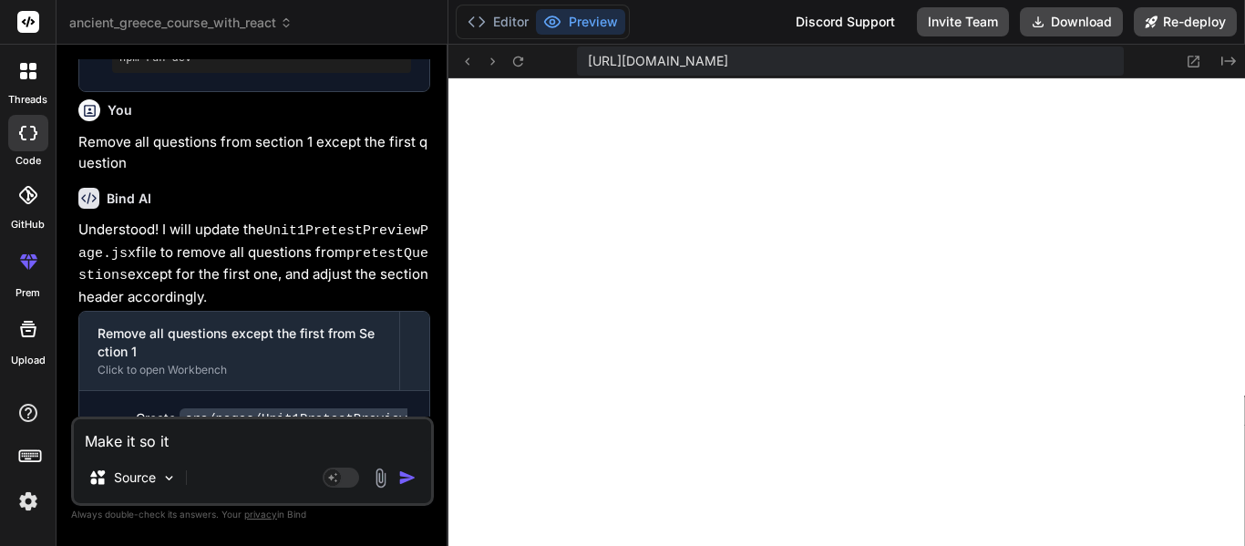
type textarea "x"
type textarea "Make it so it sa"
type textarea "x"
type textarea "Make it so it say"
type textarea "x"
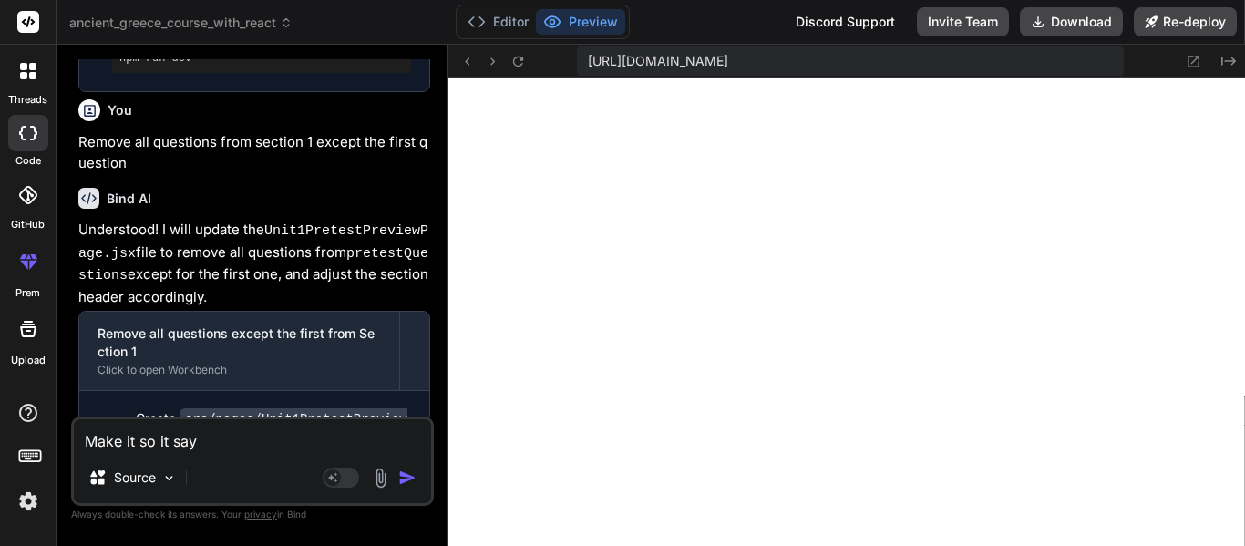
type textarea "Make it so it says"
type textarea "x"
type textarea "Make it so it says"
type textarea "x"
type textarea "Make it so it says S"
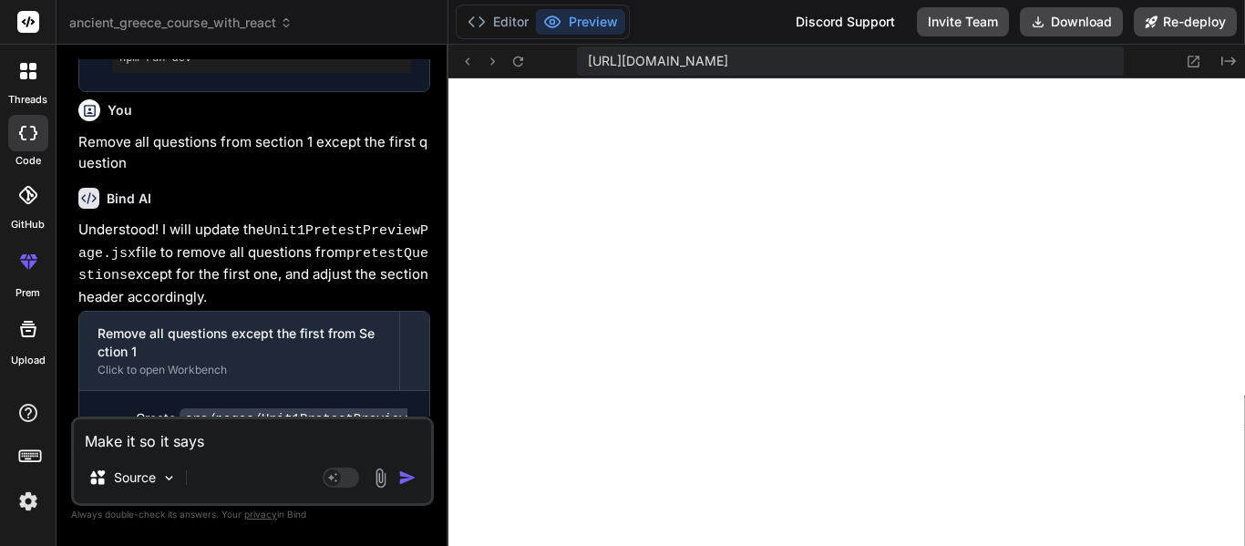
type textarea "x"
type textarea "Make it so it says [PERSON_NAME]"
type textarea "x"
type textarea "Make it so it says Sec"
type textarea "x"
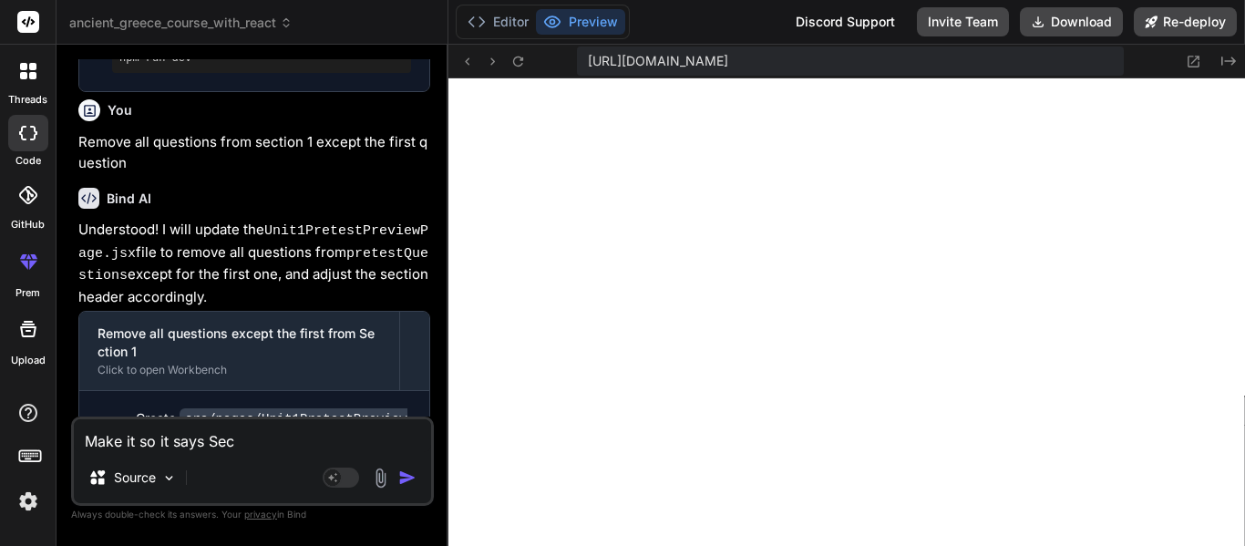
type textarea "Make it so it says Sect"
type textarea "x"
type textarea "Make it so it says [PERSON_NAME]"
type textarea "x"
type textarea "Make it so it says [PERSON_NAME]"
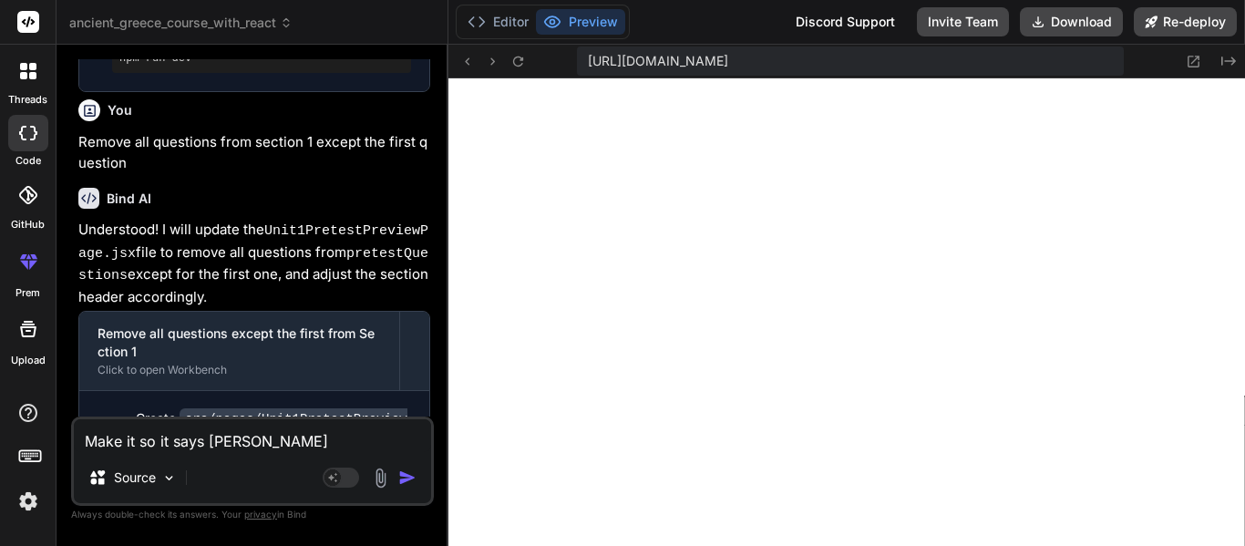
type textarea "x"
type textarea "Make it so it says Section"
type textarea "x"
type textarea "Make it so it says Section1"
type textarea "x"
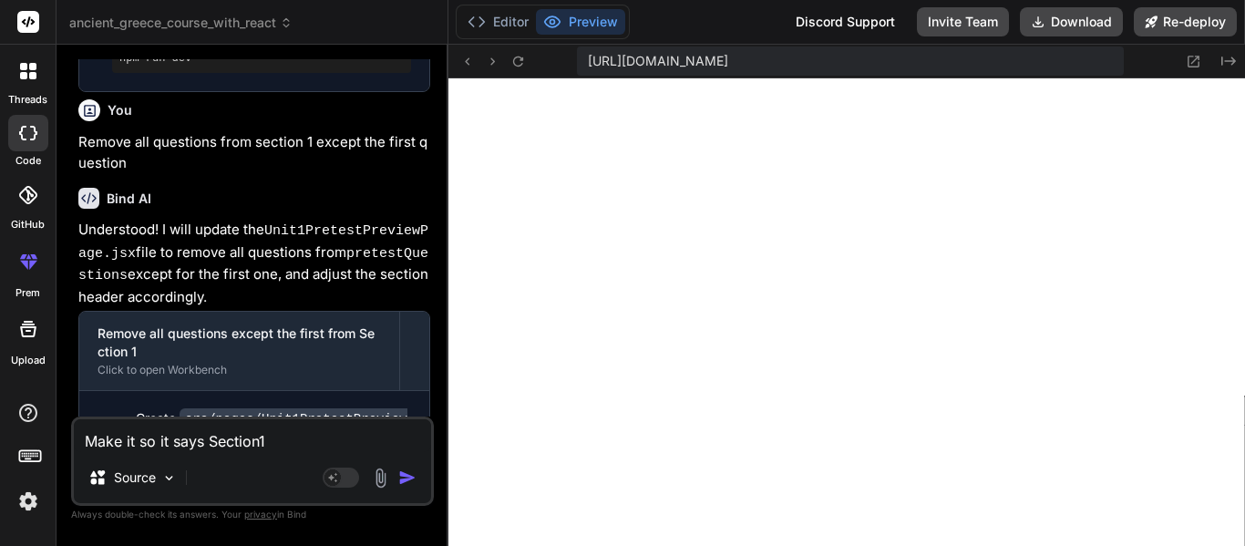
type textarea "Make it so it says Section"
type textarea "x"
type textarea "Make it so it says Section"
type textarea "x"
type textarea "Make it so it says Section 1"
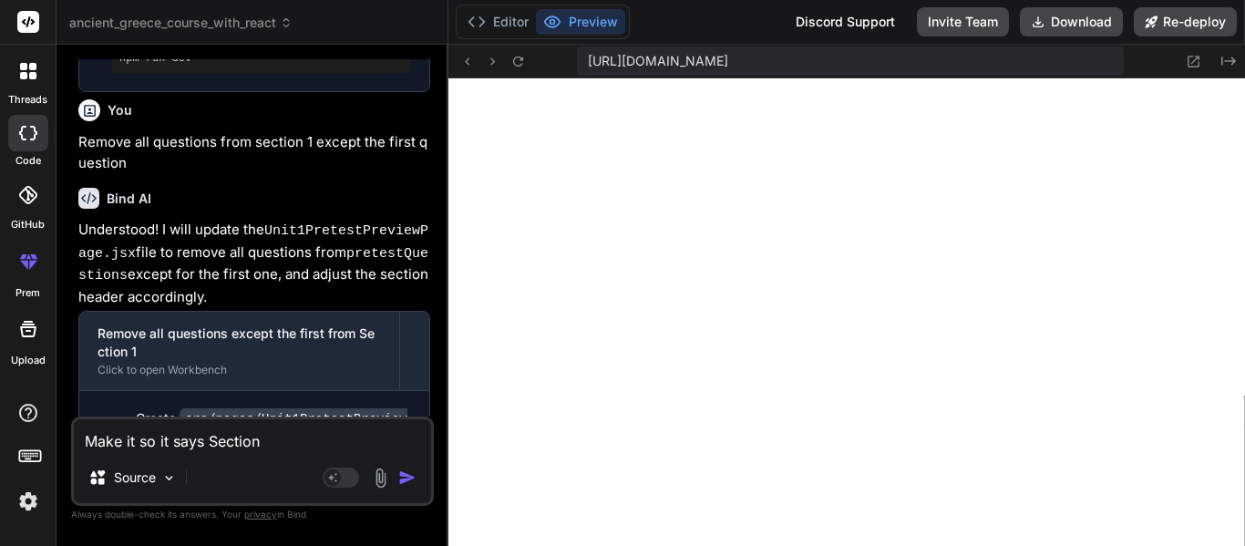
type textarea "x"
type textarea "Make it so it says Section 1:"
type textarea "x"
type textarea "Make it so it says Section 1:"
type textarea "x"
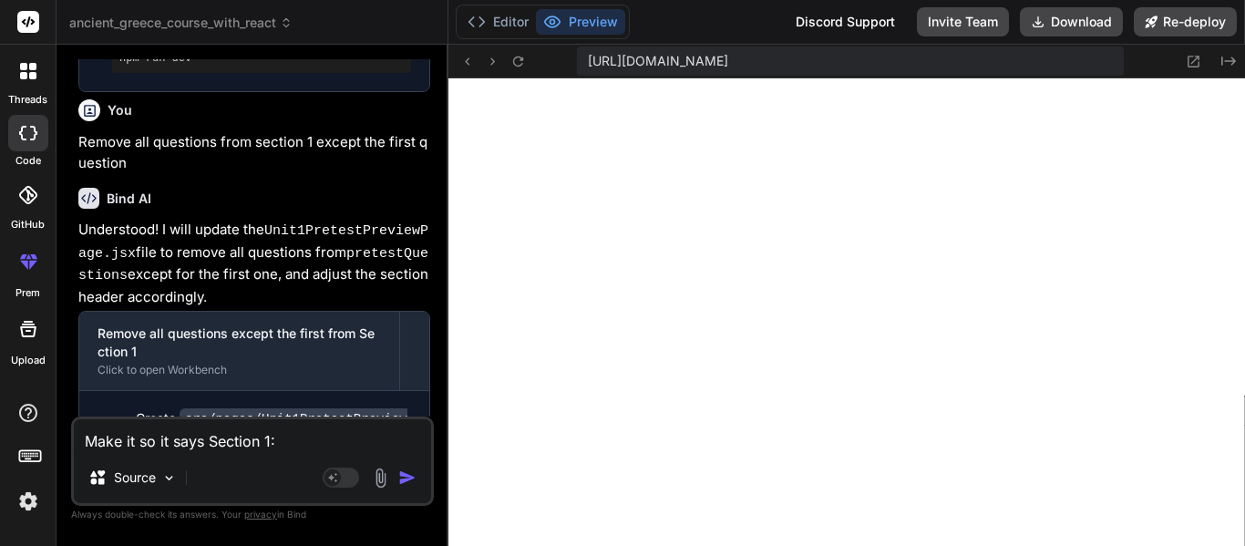
paste textarea "Neolithic Beginnings"
type textarea "Make it so it says Section 1: Neolithic Beginnings"
type textarea "x"
type textarea "Make it so it says Section 1: Neolithic Beginnings."
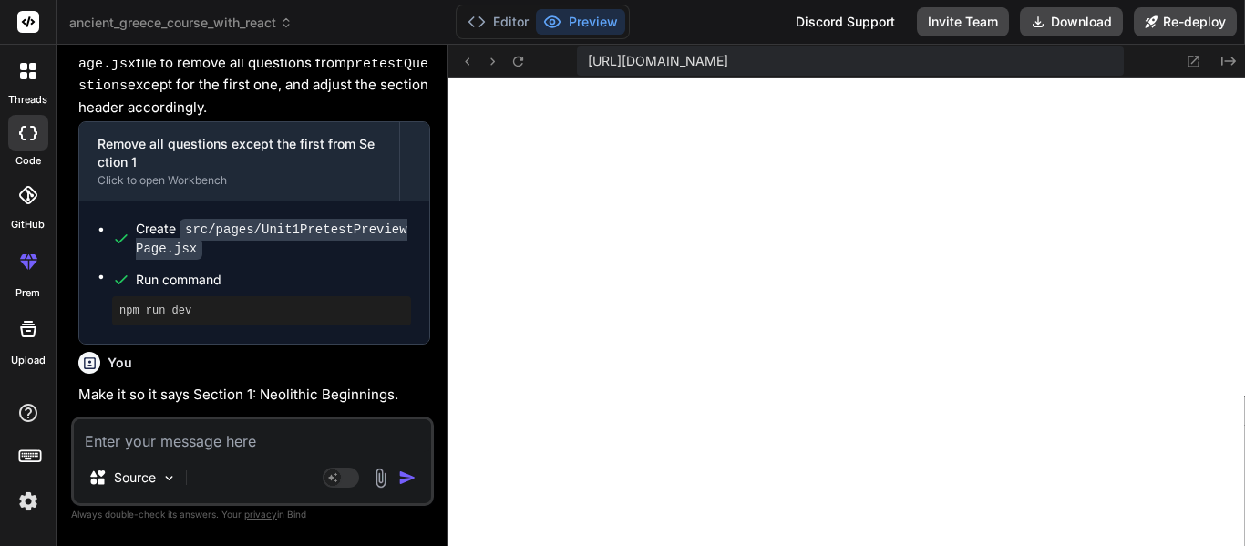
scroll to position [4942, 0]
click at [264, 439] on textarea at bounding box center [252, 435] width 357 height 33
paste textarea "True/False: The Neolithic era in [GEOGRAPHIC_DATA] used Linear B script for rel…"
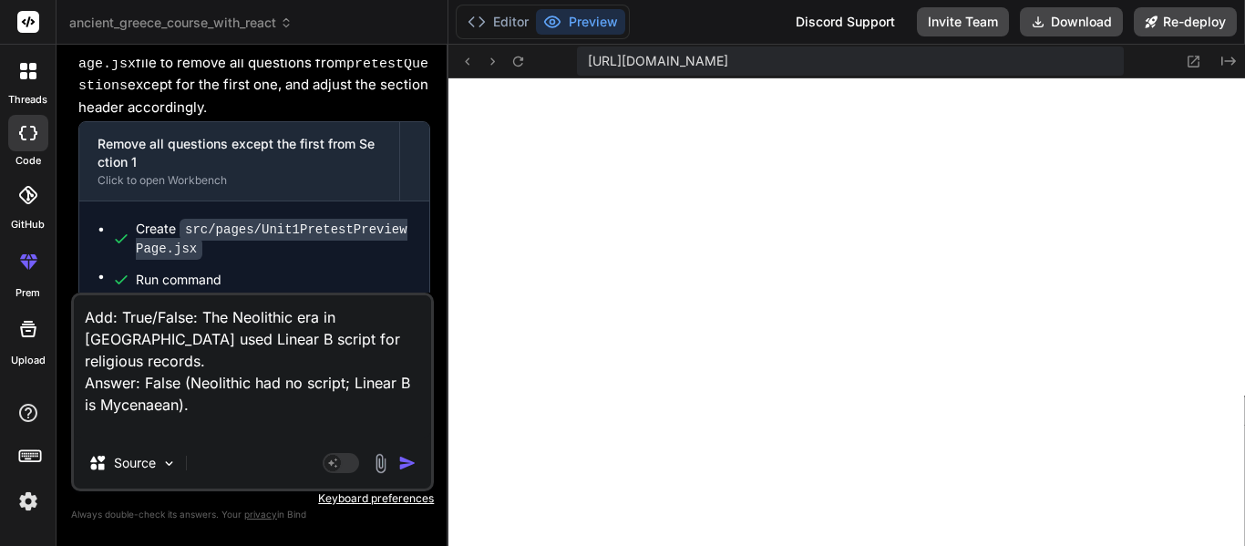
paste textarea "Fill-in-the-Blank: The Neolithic period in [GEOGRAPHIC_DATA] spanned approximat…"
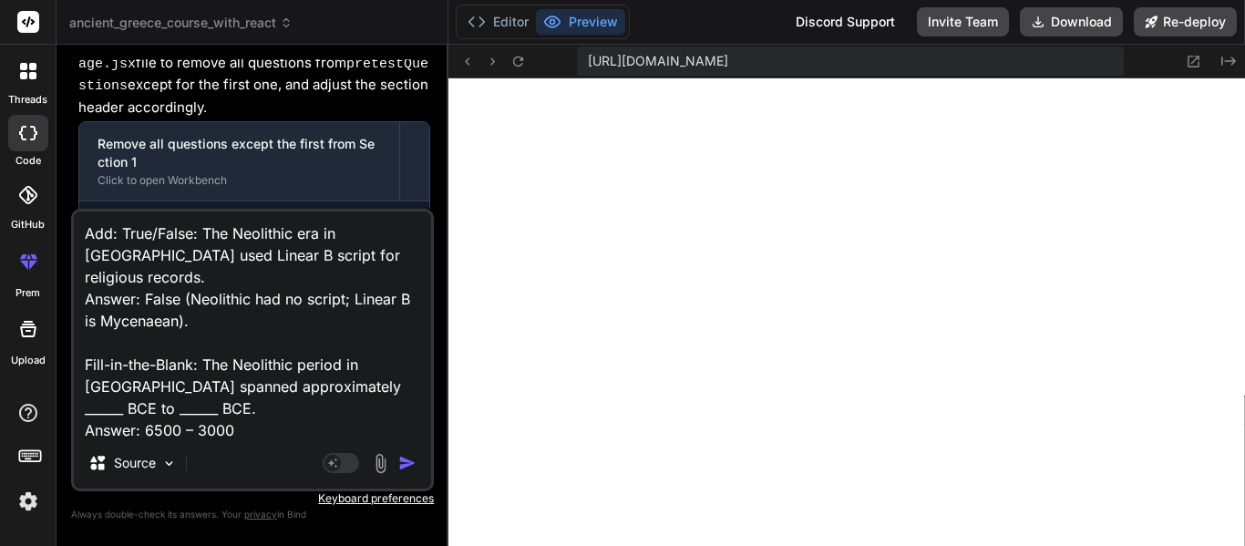
paste textarea "Short Answer: Why did Neolithic communities practice ancestor worship? (1–2 sen…"
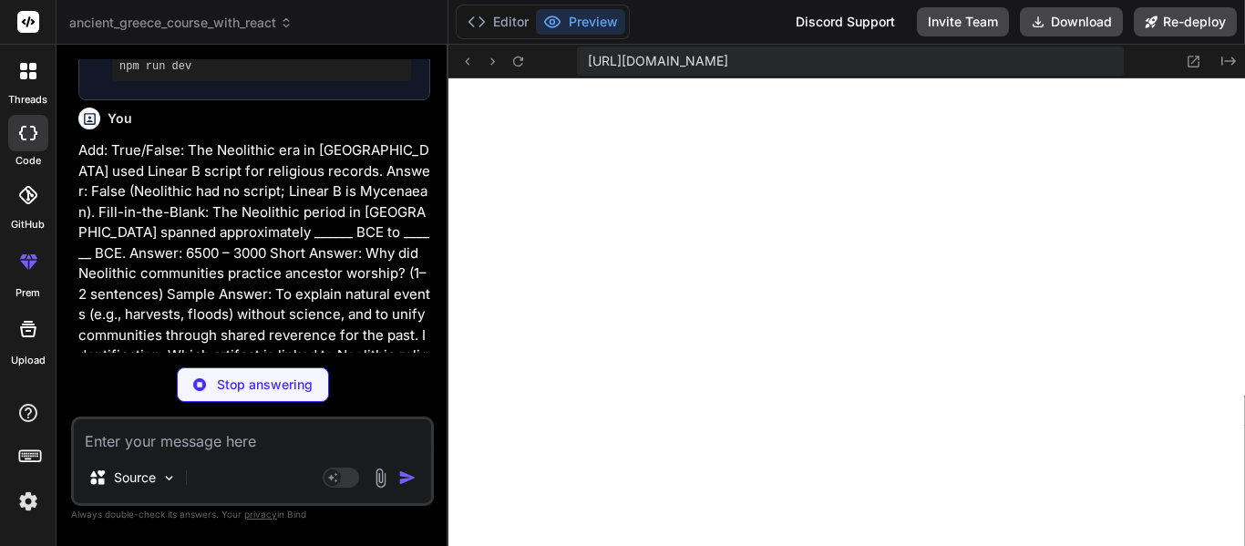
scroll to position [11930, 0]
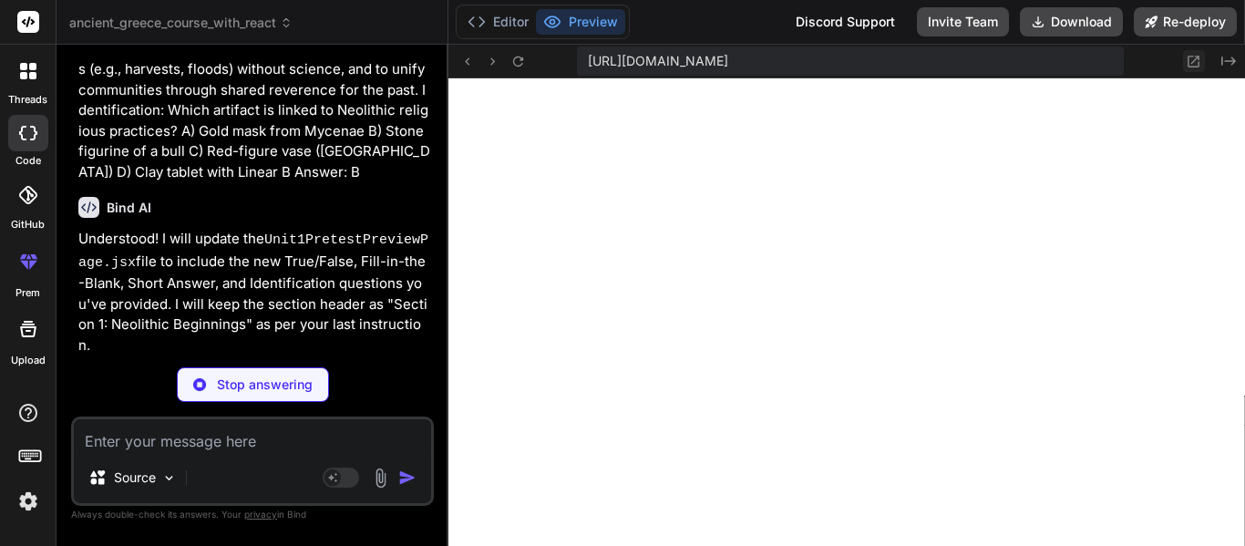
click at [1199, 67] on icon at bounding box center [1193, 61] width 15 height 15
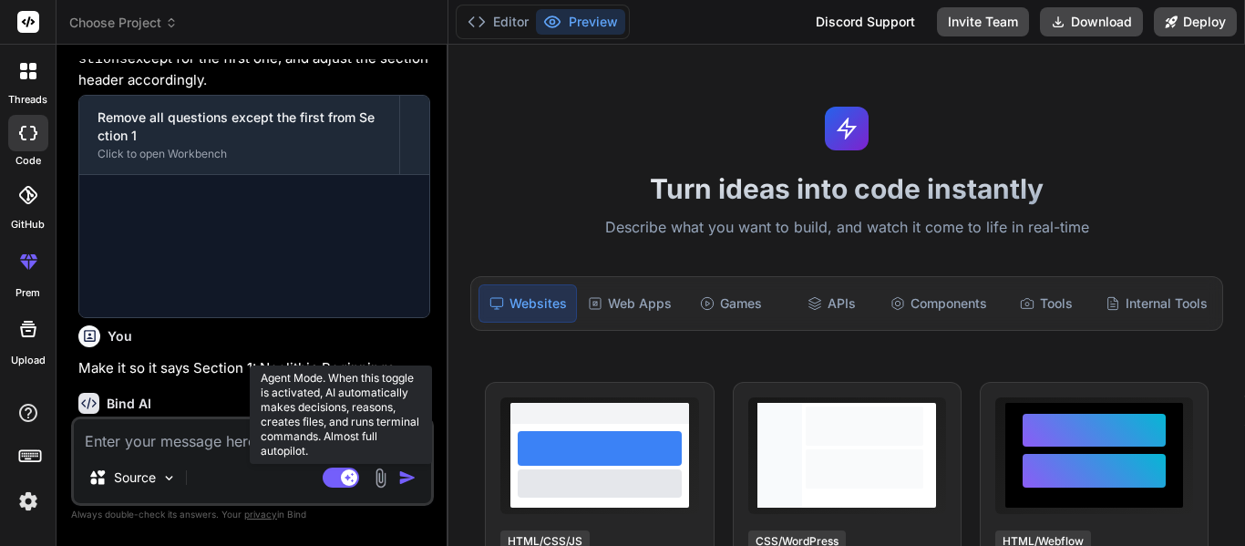
click at [334, 476] on rect at bounding box center [341, 478] width 36 height 20
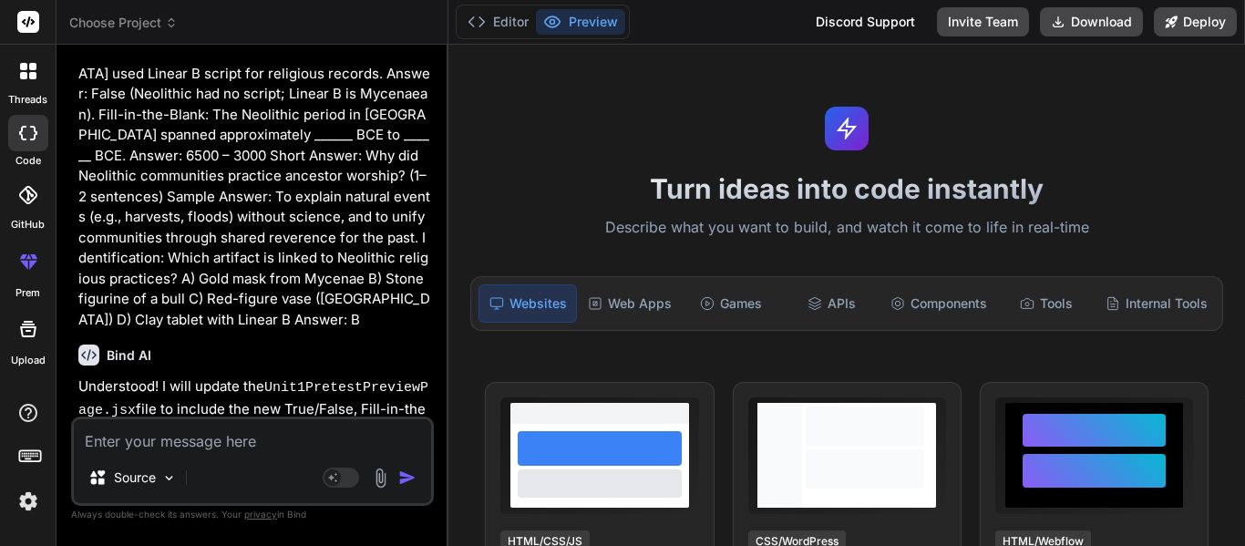
scroll to position [2266, 0]
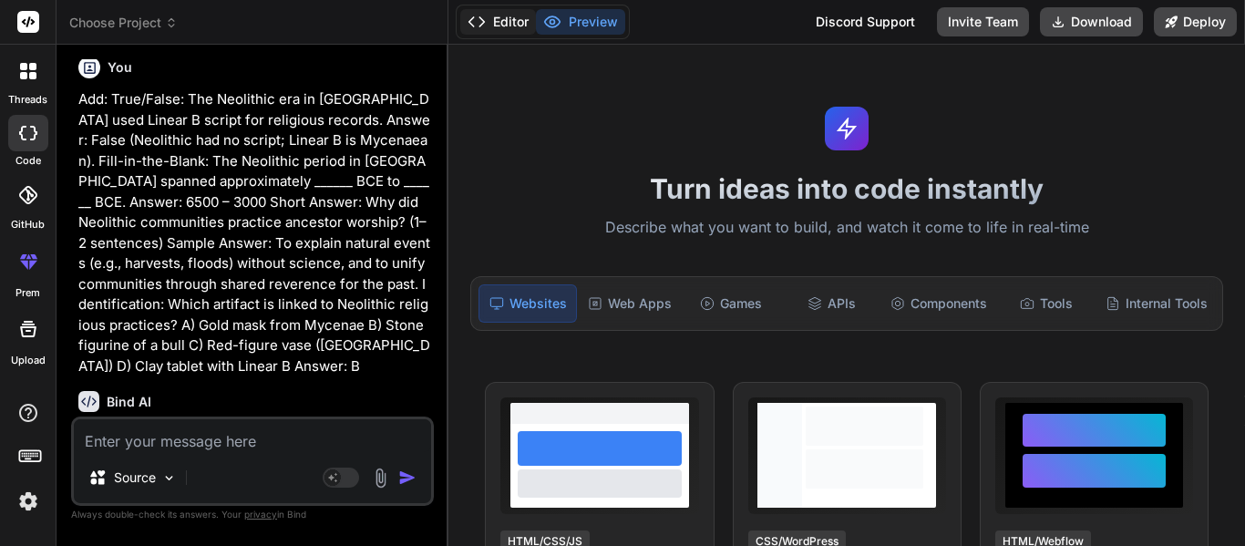
click at [499, 30] on button "Editor" at bounding box center [498, 22] width 76 height 26
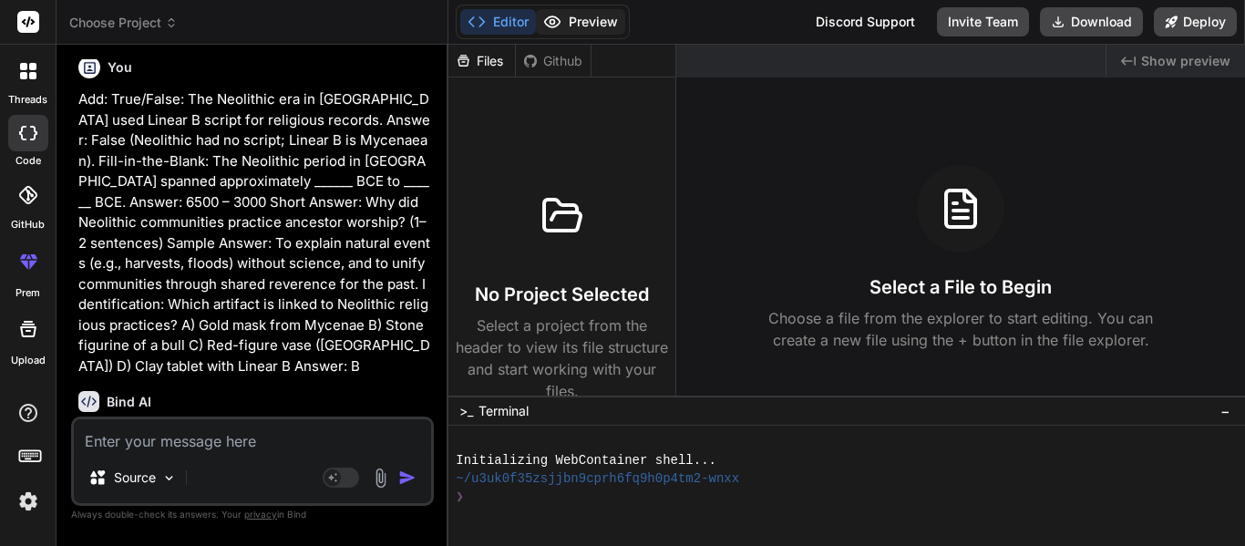
click at [573, 28] on button "Preview" at bounding box center [580, 22] width 89 height 26
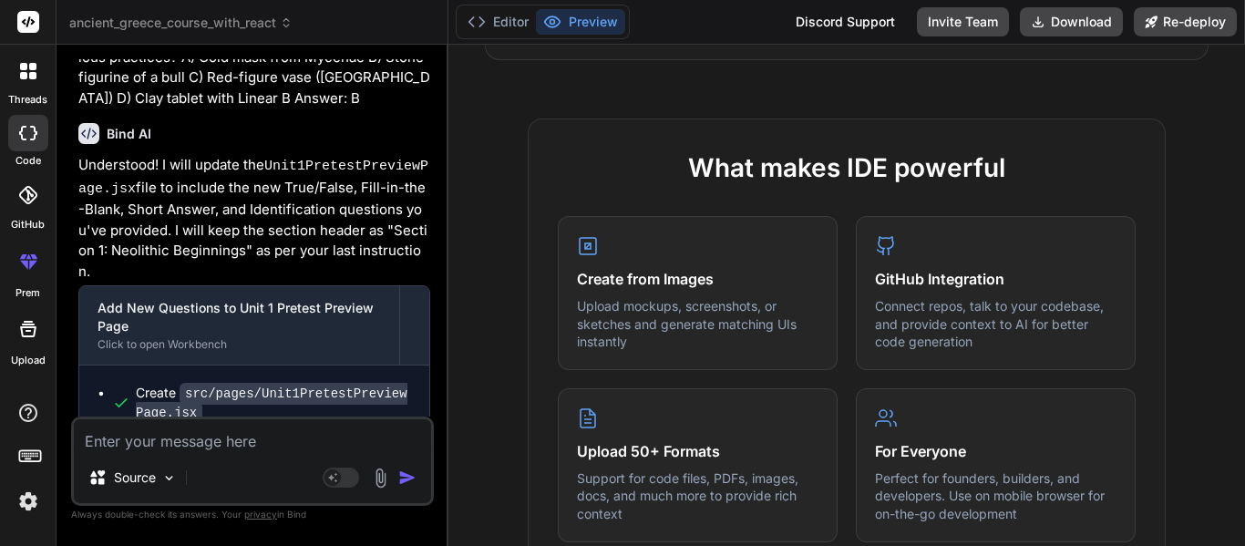
scroll to position [0, 0]
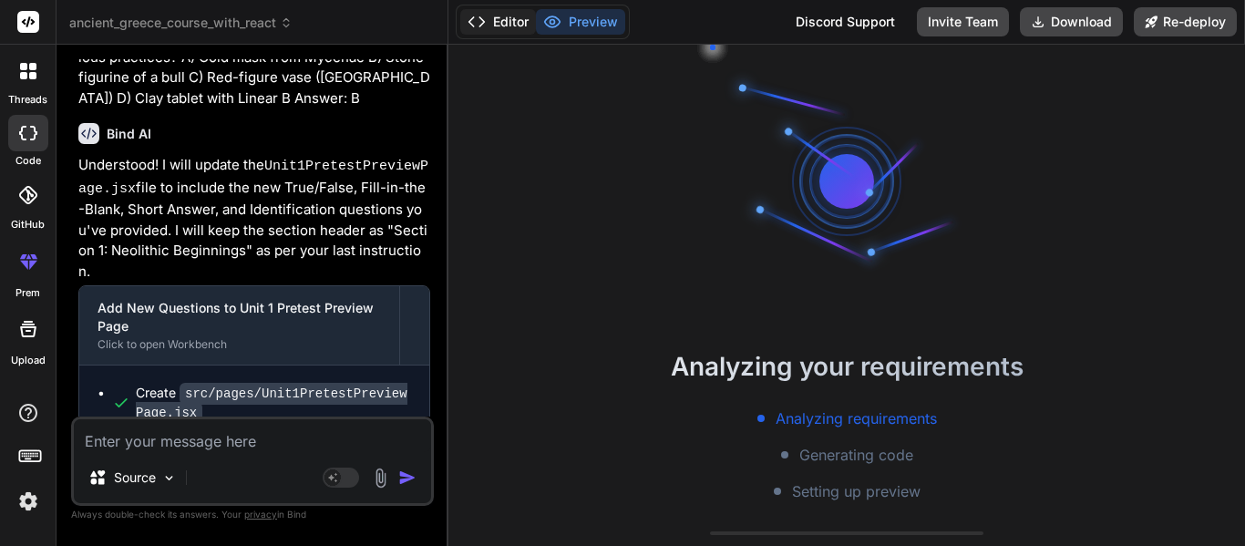
click at [497, 9] on button "Editor" at bounding box center [498, 22] width 76 height 26
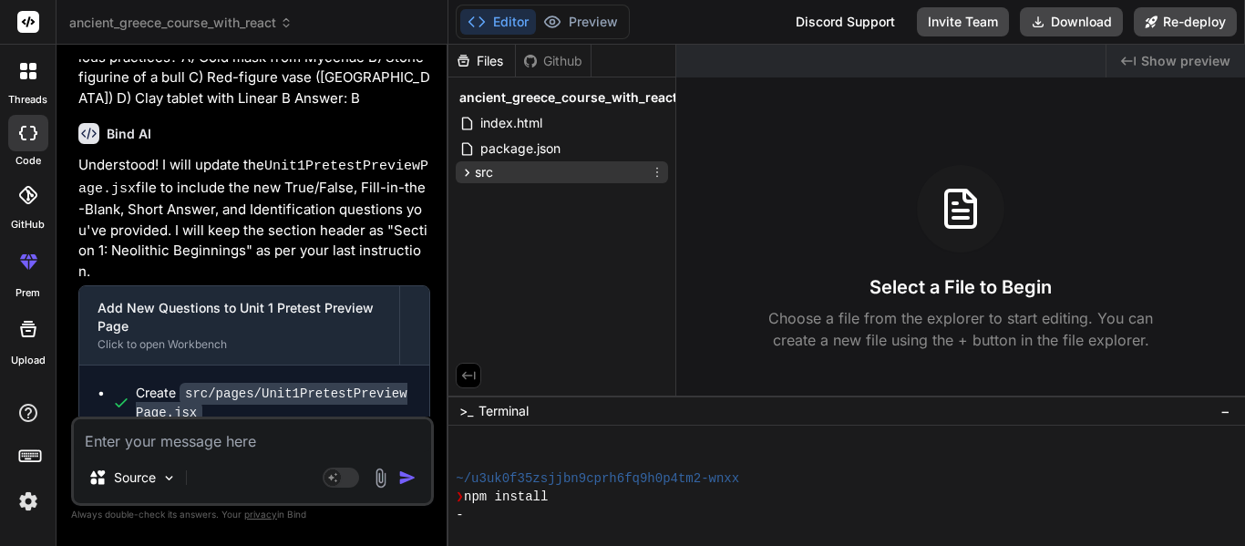
click at [532, 163] on div "src" at bounding box center [562, 172] width 212 height 22
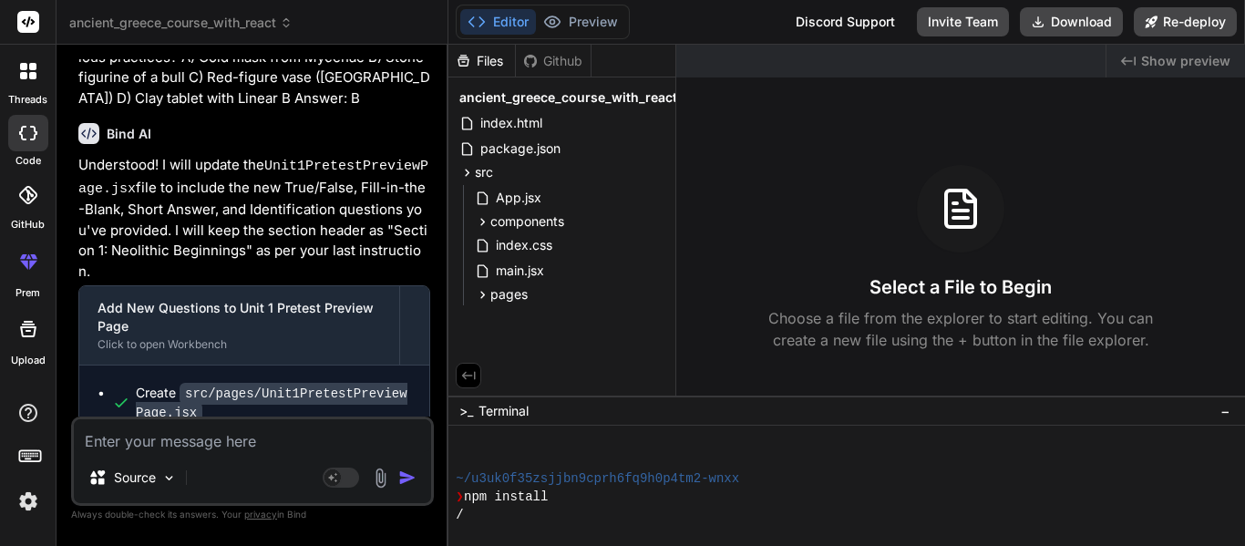
click at [1201, 64] on span "Show preview" at bounding box center [1186, 61] width 89 height 18
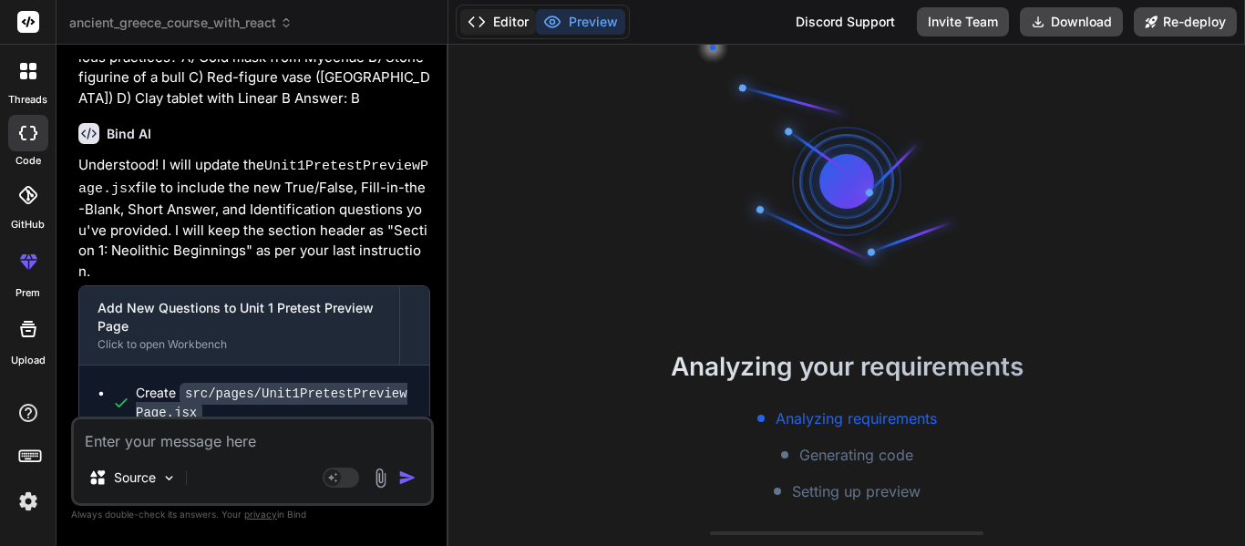
click at [511, 17] on button "Editor" at bounding box center [498, 22] width 76 height 26
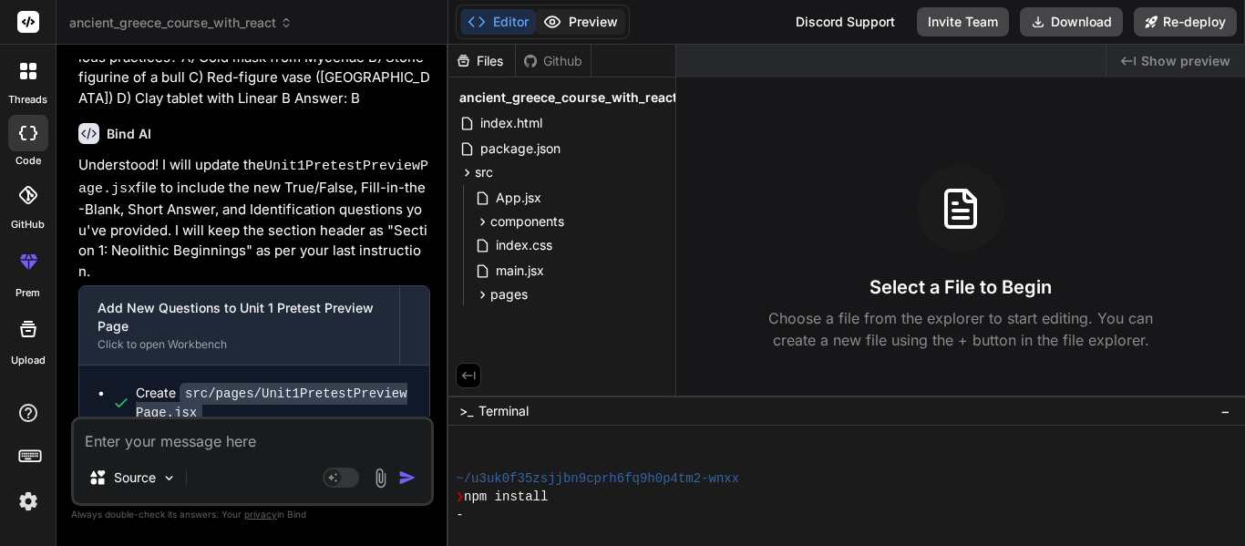
click at [576, 23] on button "Preview" at bounding box center [580, 22] width 89 height 26
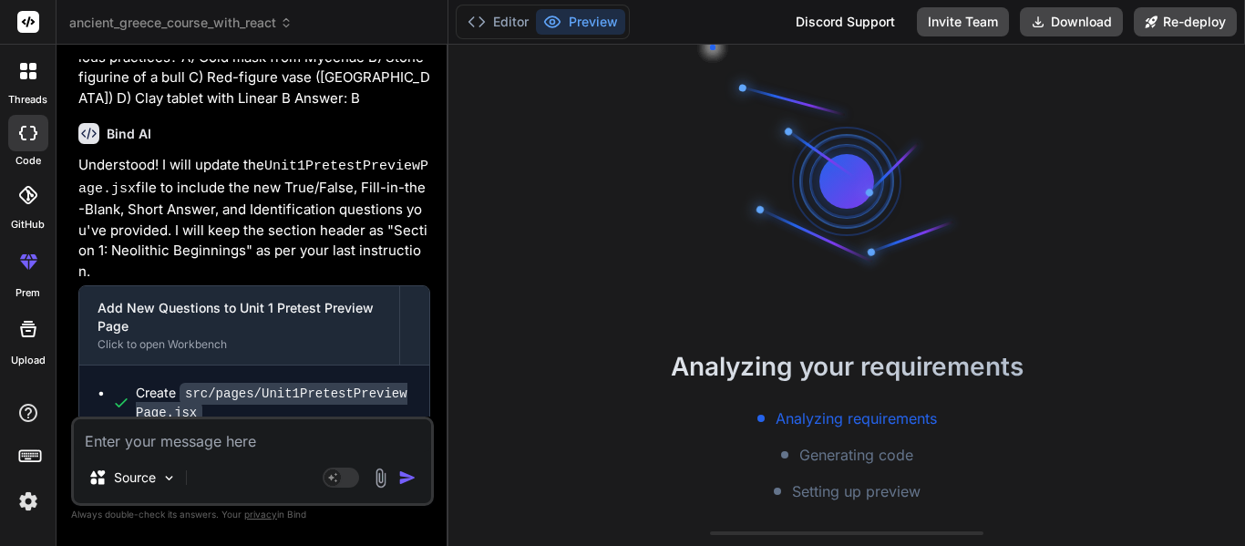
click at [30, 67] on icon at bounding box center [32, 66] width 7 height 7
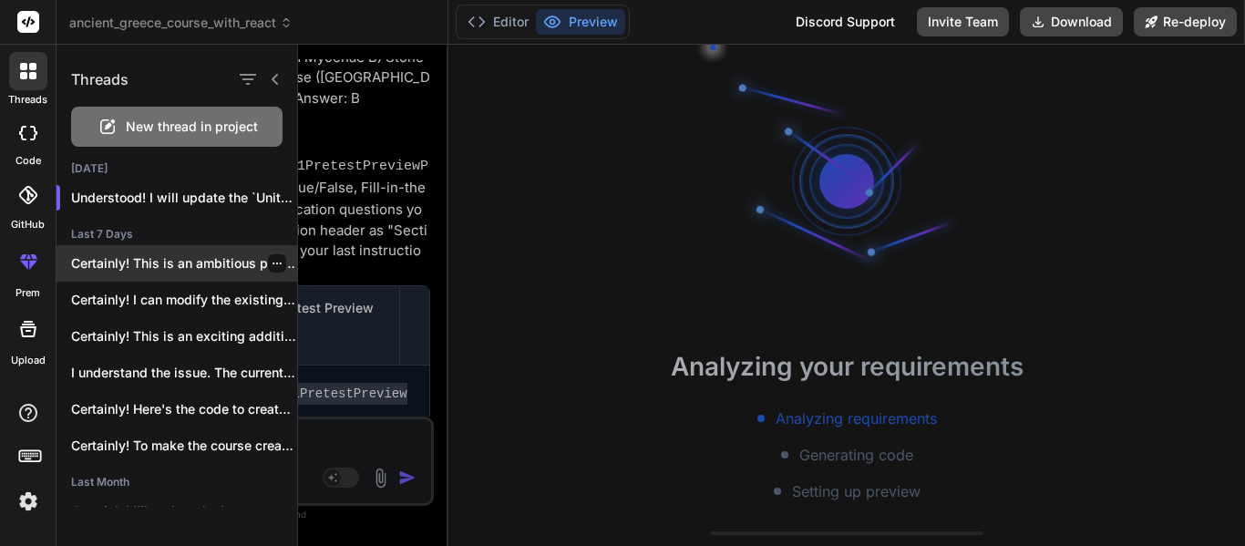
click at [187, 263] on p "Certainly! This is an ambitious project, but..." at bounding box center [184, 263] width 226 height 18
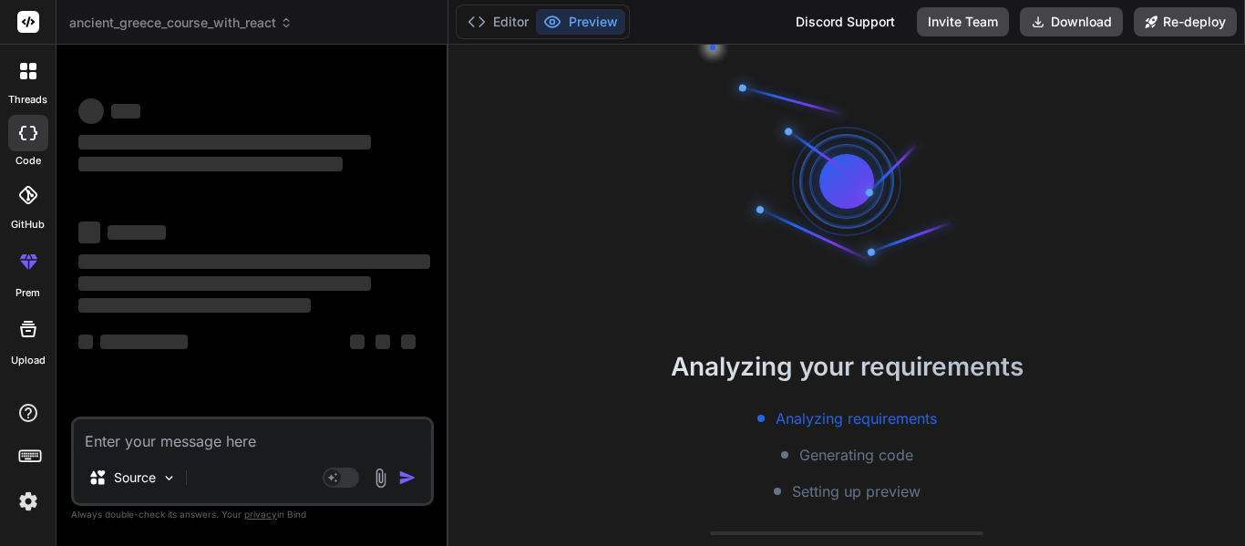
click at [28, 67] on icon at bounding box center [28, 71] width 16 height 16
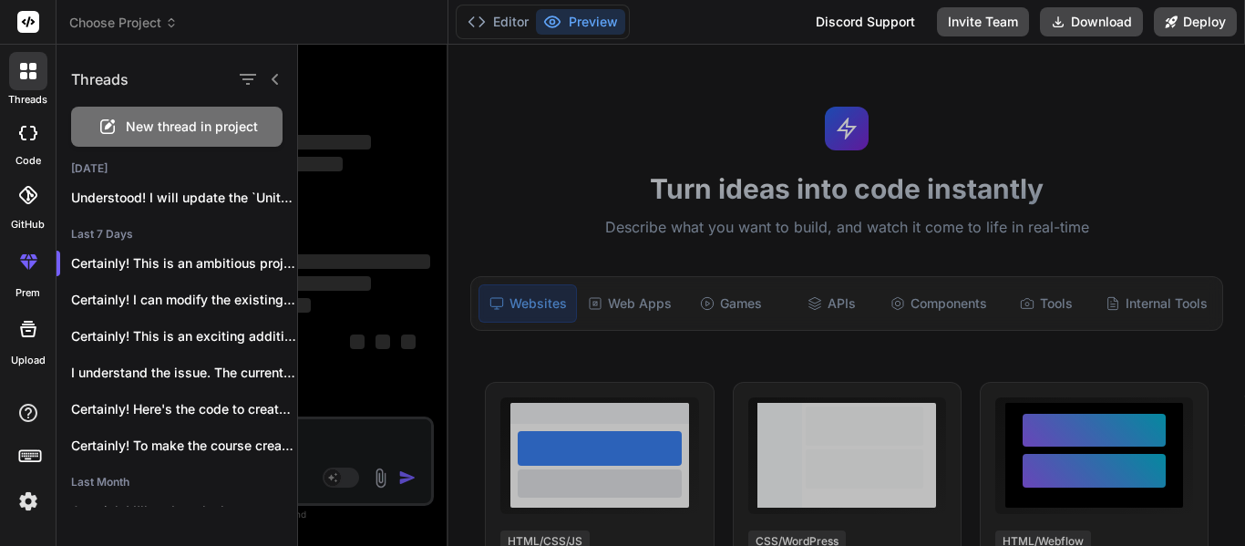
scroll to position [146, 0]
click at [219, 201] on p "Understood! I will update the `Unit1PretestPreviewPage.jsx` file..." at bounding box center [184, 198] width 226 height 18
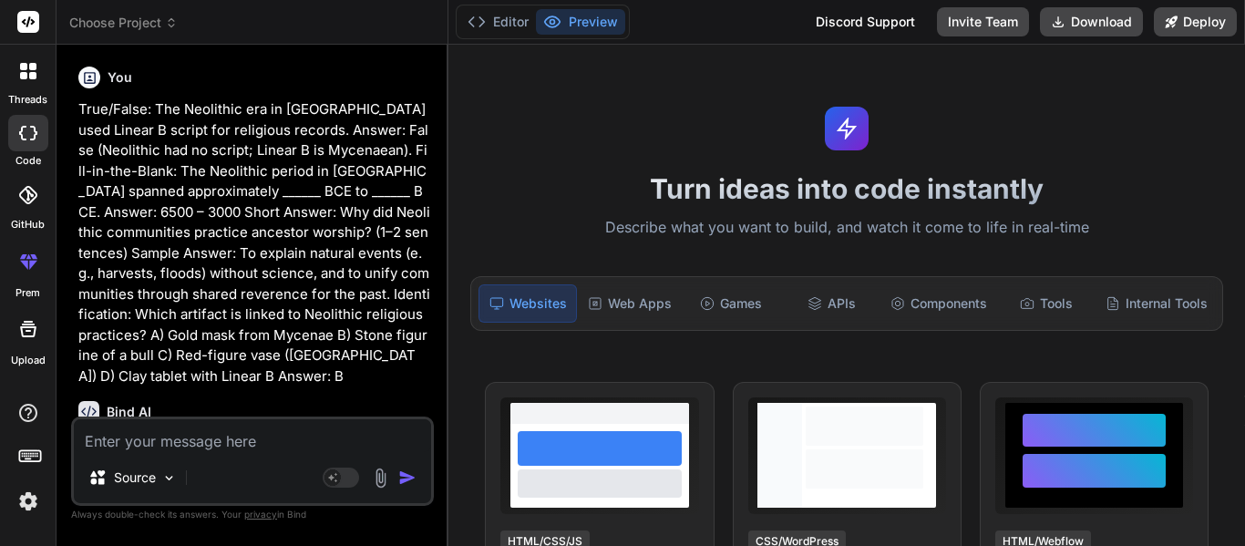
click at [33, 84] on div at bounding box center [28, 71] width 38 height 38
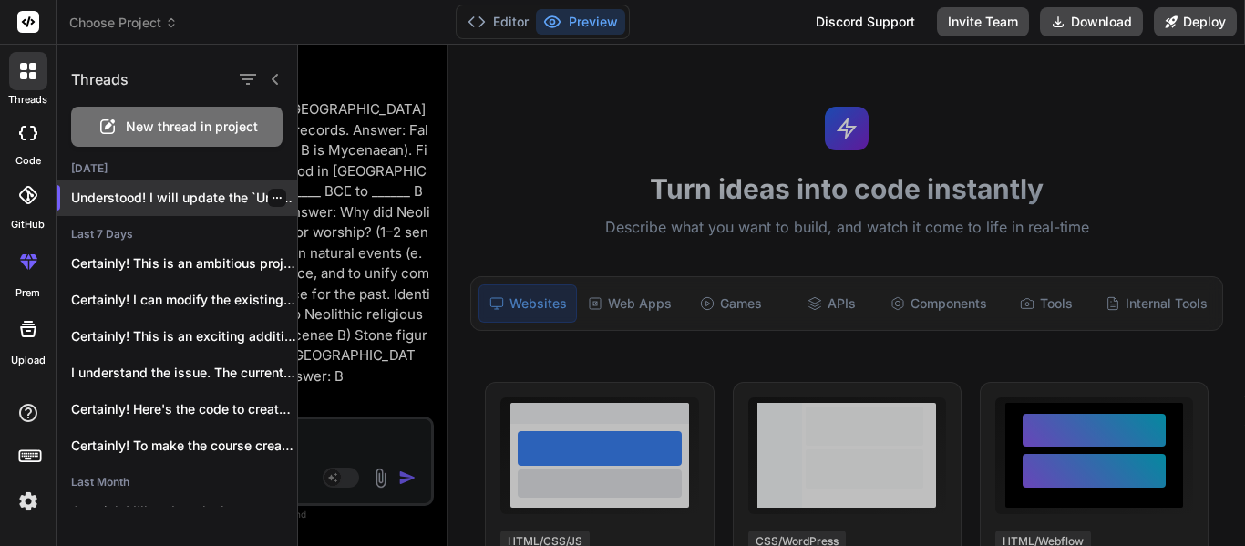
click at [157, 194] on p "Understood! I will update the `Unit1PretestPreviewPage.jsx` file..." at bounding box center [184, 198] width 226 height 18
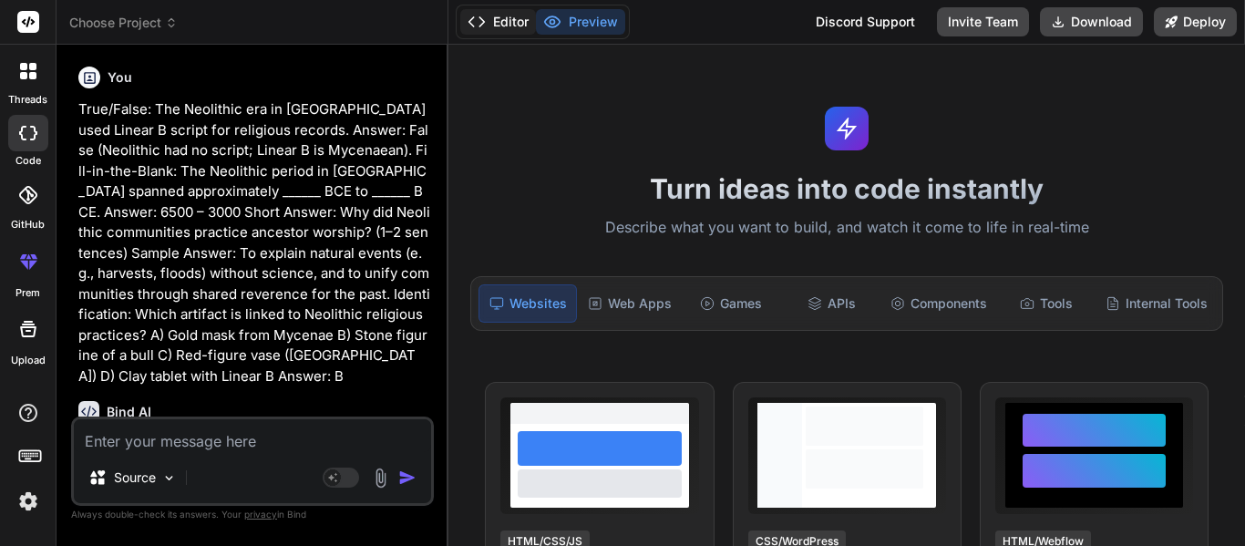
click at [526, 21] on button "Editor" at bounding box center [498, 22] width 76 height 26
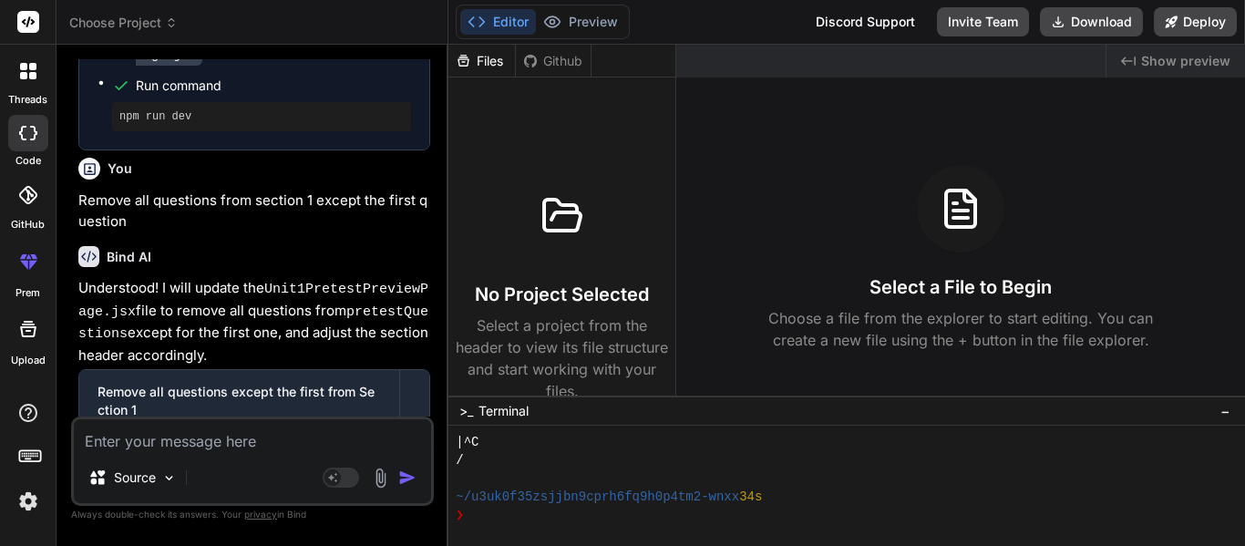
scroll to position [2534, 0]
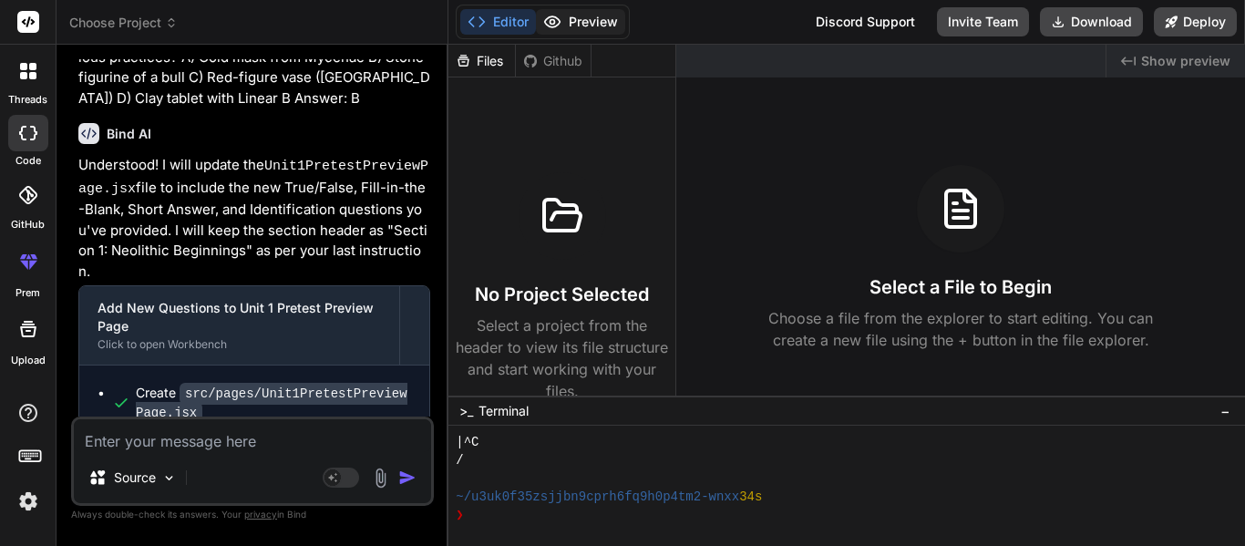
click at [578, 27] on button "Preview" at bounding box center [580, 22] width 89 height 26
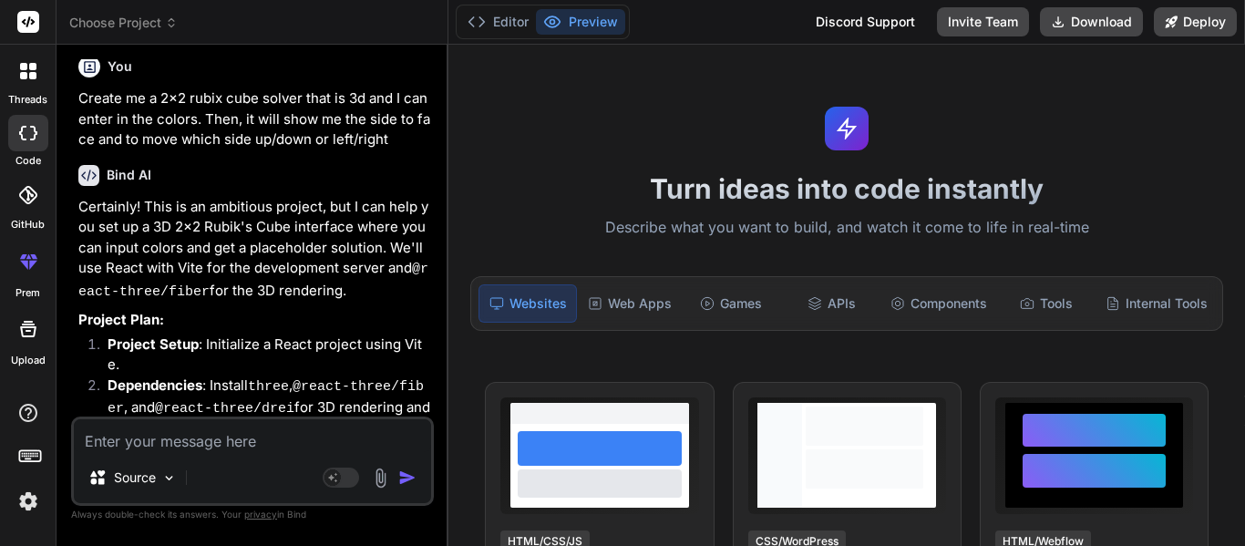
scroll to position [0, 0]
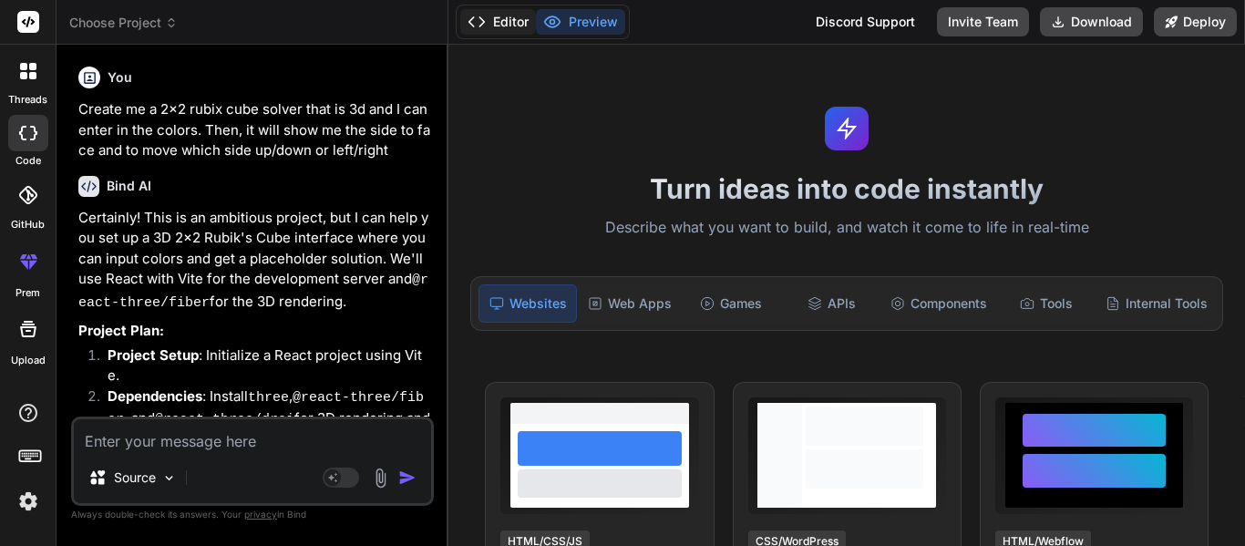
click at [525, 15] on button "Editor" at bounding box center [498, 22] width 76 height 26
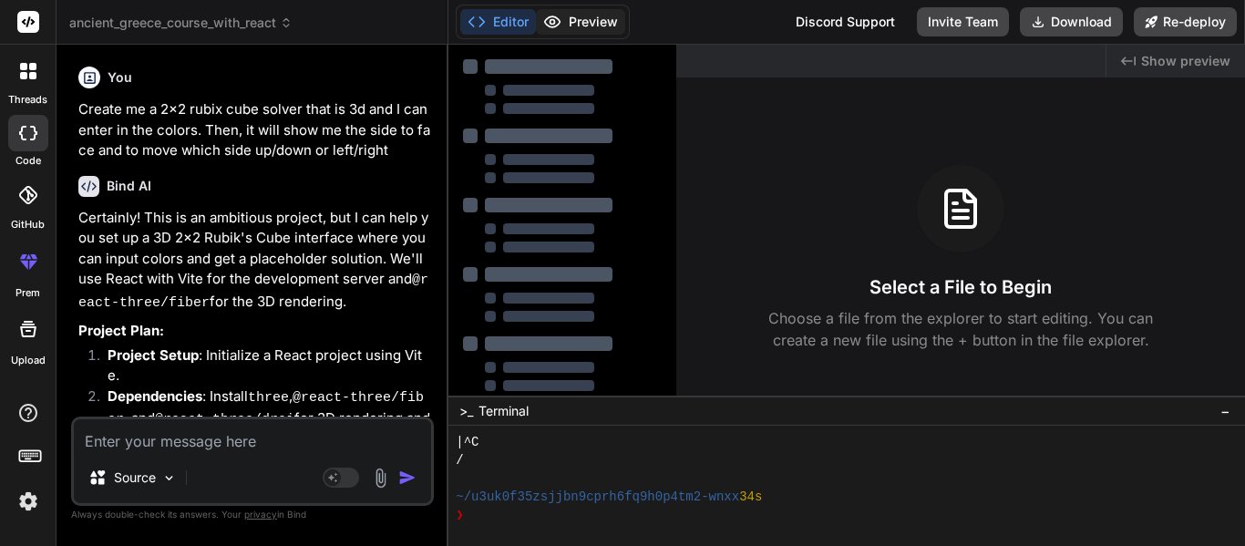
click at [604, 9] on button "Preview" at bounding box center [580, 22] width 89 height 26
click at [1205, 46] on div "Created with Pixso. Show preview" at bounding box center [1176, 61] width 139 height 33
type textarea "x"
